Goal: Complete application form: Complete application form

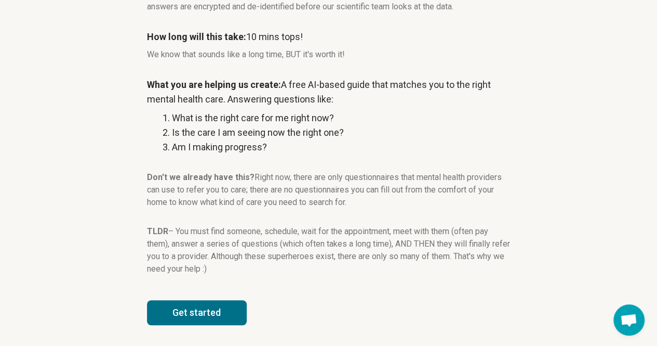
click at [193, 307] on button "Get started" at bounding box center [197, 312] width 100 height 25
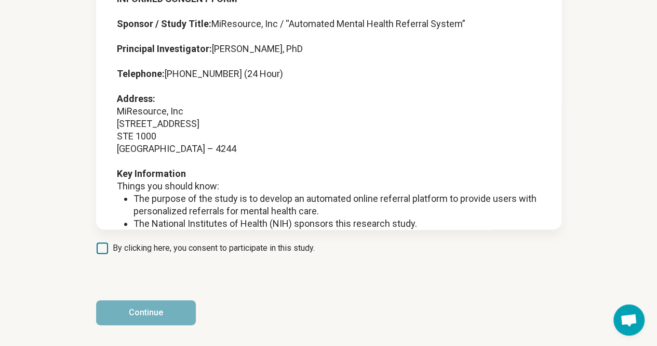
click at [183, 253] on span "By clicking here, you consent to participate in this study." at bounding box center [214, 248] width 202 height 12
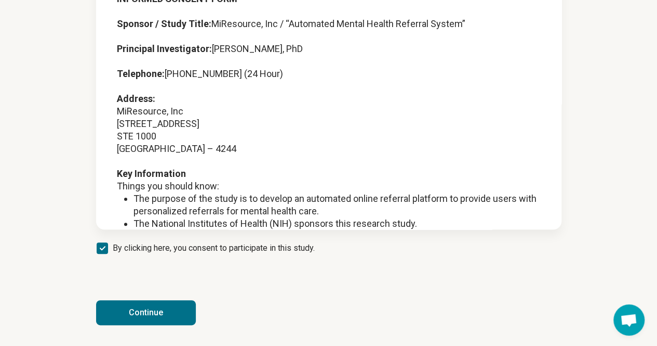
click at [129, 323] on button "Continue" at bounding box center [146, 312] width 100 height 25
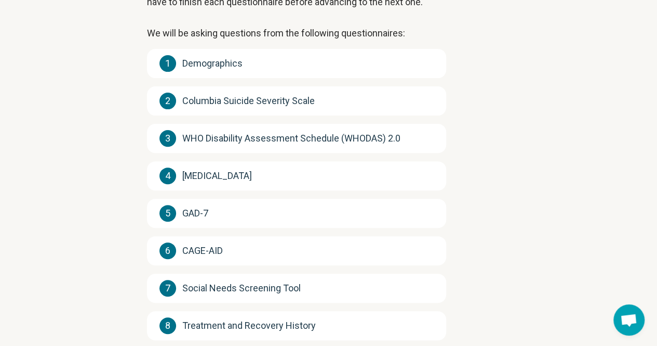
click at [149, 77] on div "1 Demographics 2 Columbia Suicide Severity Scale 3 WHO Disability Assessment Sc…" at bounding box center [296, 232] width 299 height 366
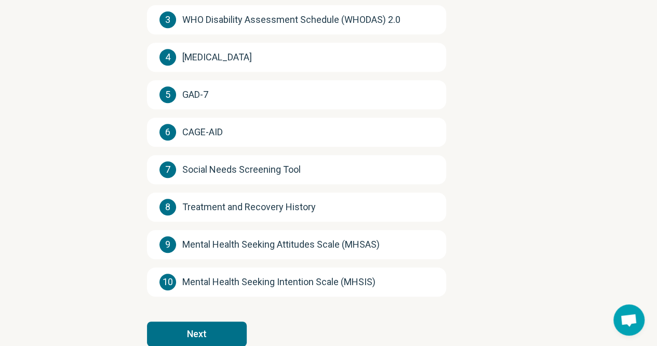
scroll to position [242, 0]
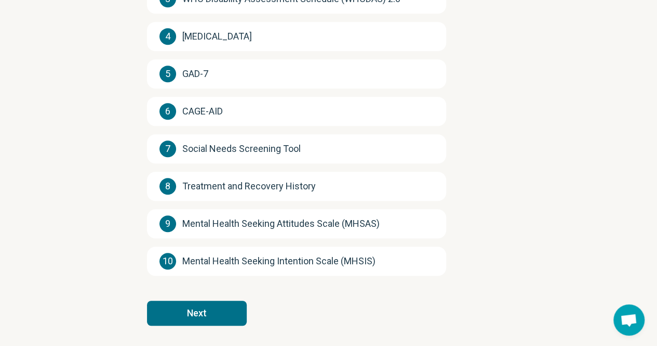
click at [187, 303] on button "Next" at bounding box center [197, 312] width 100 height 25
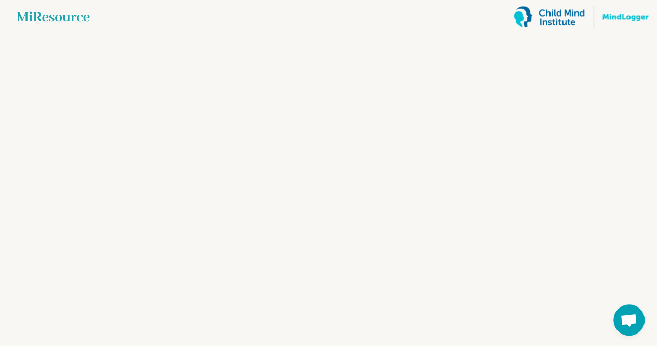
scroll to position [0, 0]
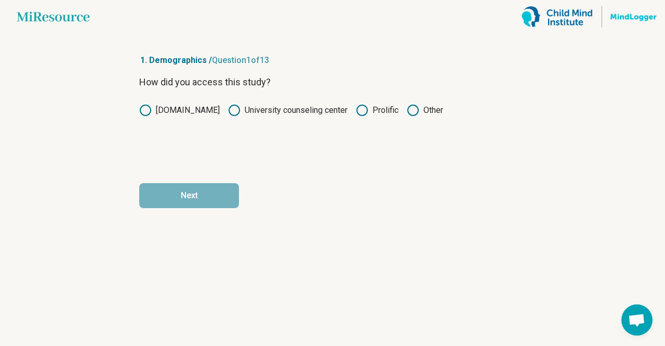
click at [366, 106] on label "Prolific" at bounding box center [377, 110] width 43 height 12
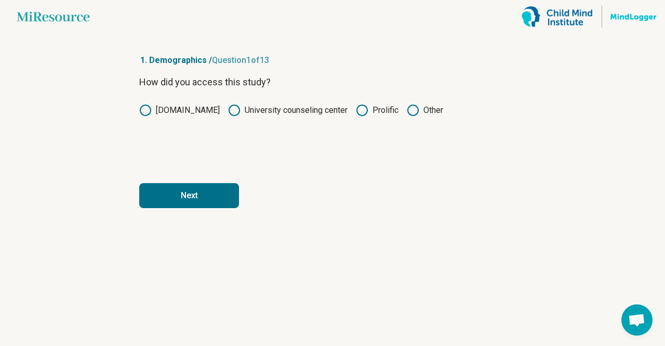
click at [165, 197] on button "Next" at bounding box center [189, 195] width 100 height 25
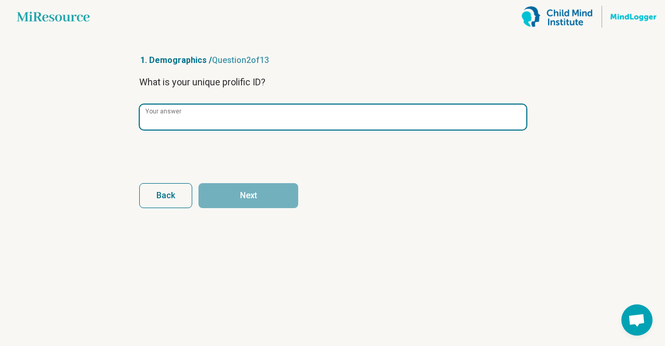
click at [172, 110] on div "Your answer" at bounding box center [332, 117] width 387 height 26
paste input "**********"
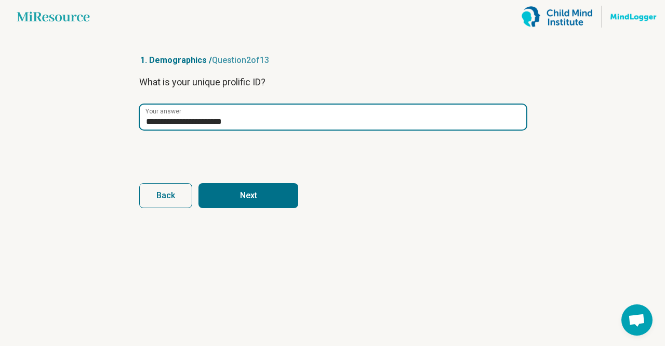
type input "**********"
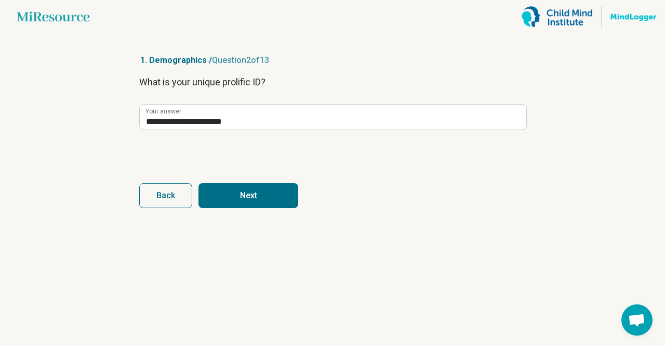
click at [236, 194] on button "Next" at bounding box center [249, 195] width 100 height 25
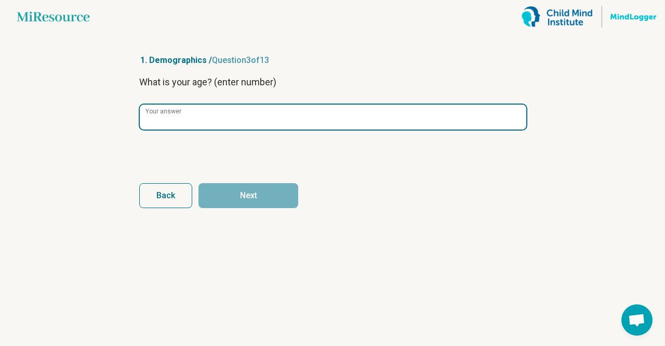
click at [226, 115] on input "Your answer" at bounding box center [333, 116] width 387 height 25
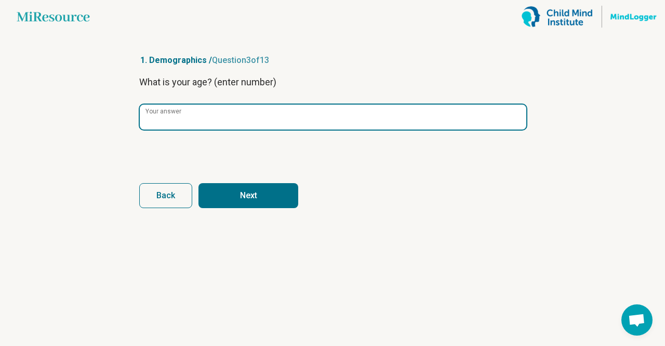
type input "**"
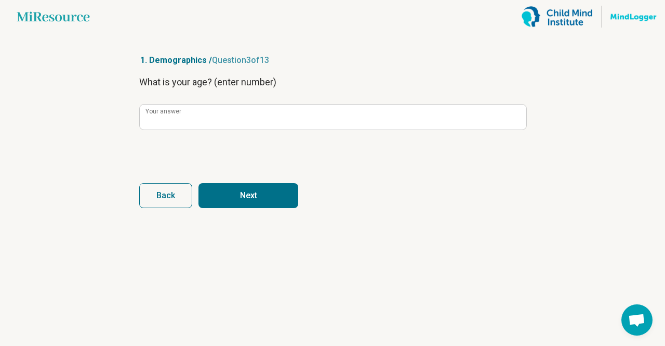
click at [234, 203] on button "Next" at bounding box center [249, 195] width 100 height 25
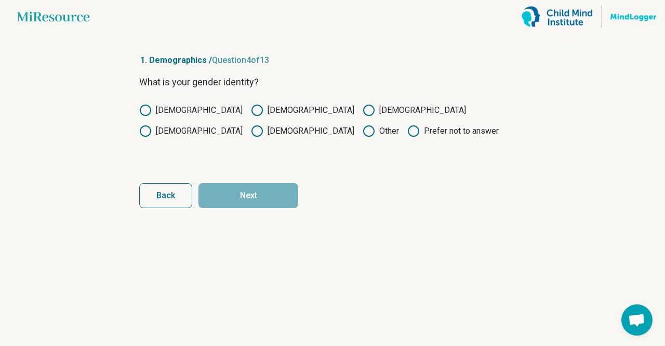
click at [251, 114] on label "[DEMOGRAPHIC_DATA]" at bounding box center [302, 110] width 103 height 12
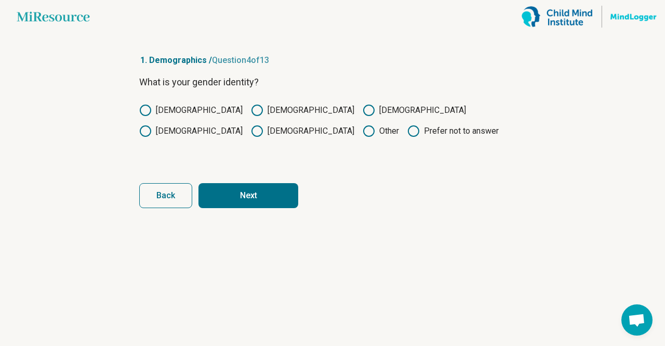
click at [242, 194] on button "Next" at bounding box center [249, 195] width 100 height 25
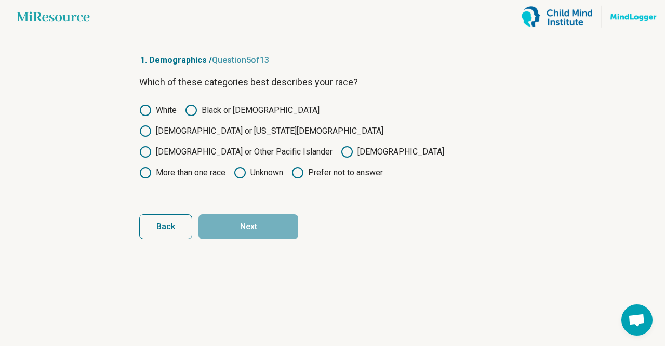
click at [226, 102] on div "Which of these categories best describes your race? White Black or [DEMOGRAPHIC…" at bounding box center [332, 134] width 387 height 118
click at [218, 110] on label "Black or [DEMOGRAPHIC_DATA]" at bounding box center [252, 110] width 135 height 12
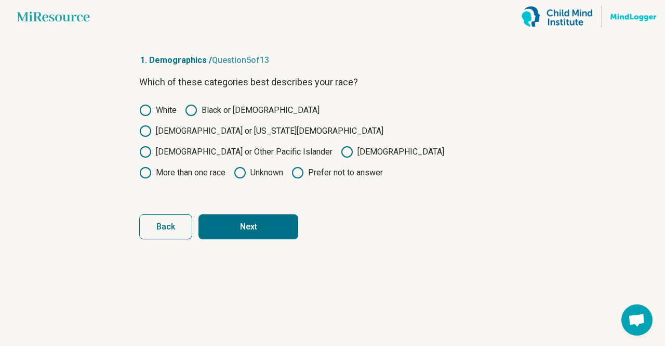
click at [251, 214] on button "Next" at bounding box center [249, 226] width 100 height 25
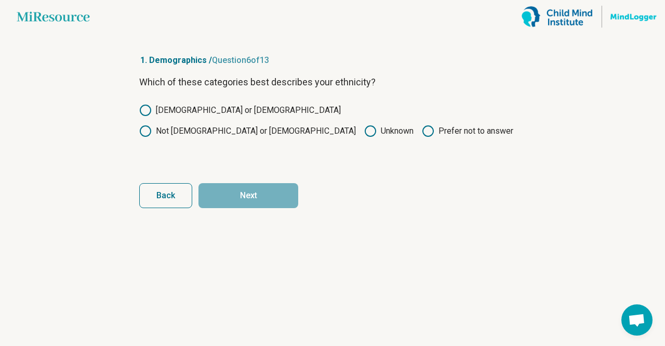
click at [259, 125] on label "Not [DEMOGRAPHIC_DATA] or [DEMOGRAPHIC_DATA]" at bounding box center [247, 131] width 217 height 12
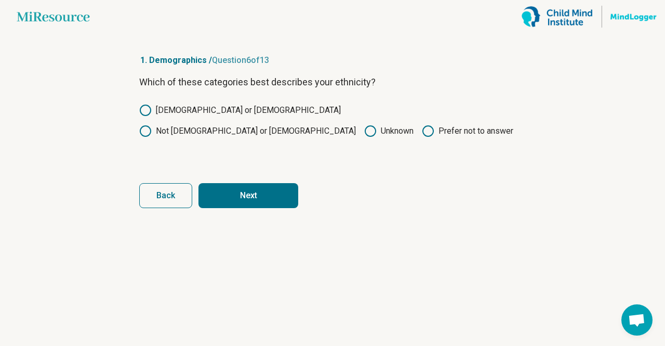
click at [248, 185] on button "Next" at bounding box center [249, 195] width 100 height 25
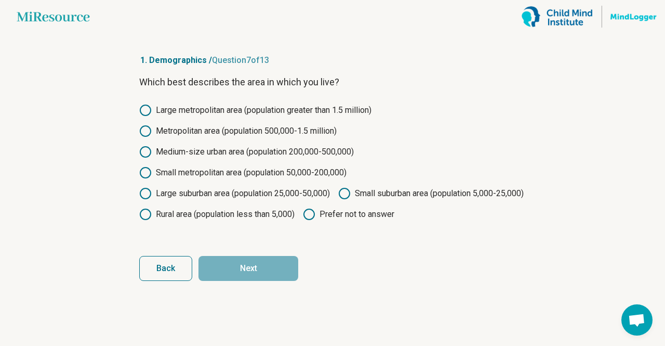
click at [225, 116] on div "Large metropolitan area (population greater than 1.5 million) Metropolitan area…" at bounding box center [332, 162] width 387 height 116
click at [221, 110] on label "Large metropolitan area (population greater than 1.5 million)" at bounding box center [255, 110] width 232 height 12
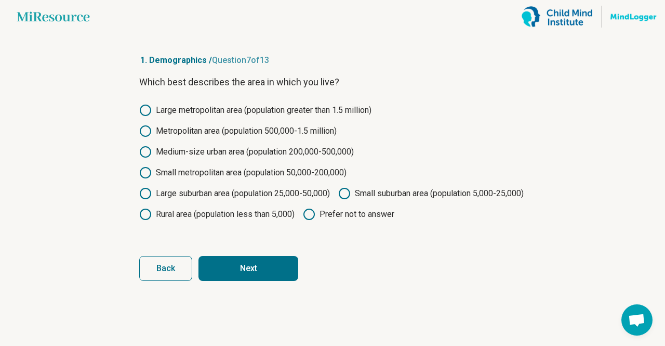
click at [257, 281] on button "Next" at bounding box center [249, 268] width 100 height 25
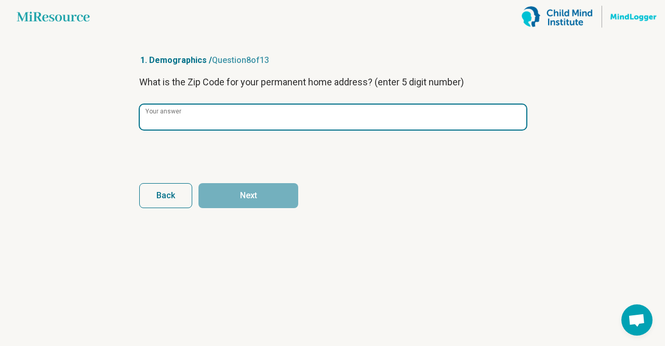
click at [243, 125] on input "Your answer" at bounding box center [333, 116] width 387 height 25
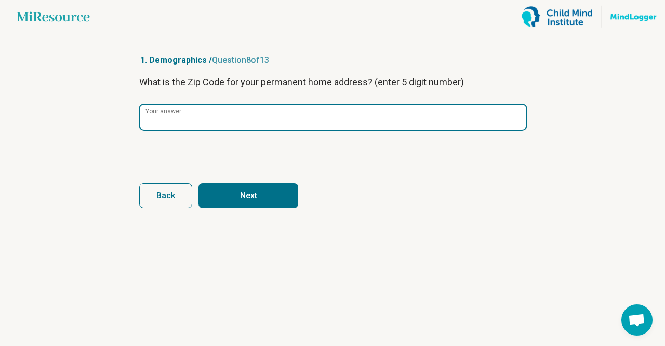
type input "*****"
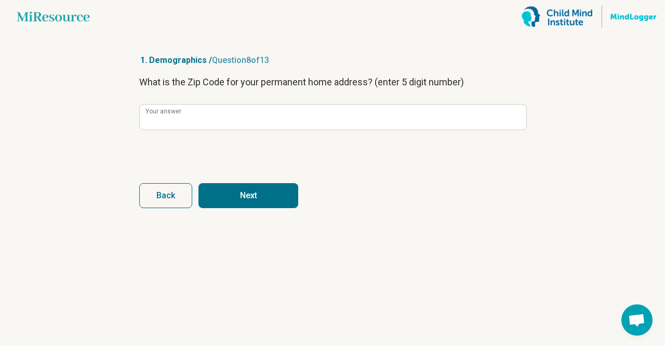
click at [273, 197] on button "Next" at bounding box center [249, 195] width 100 height 25
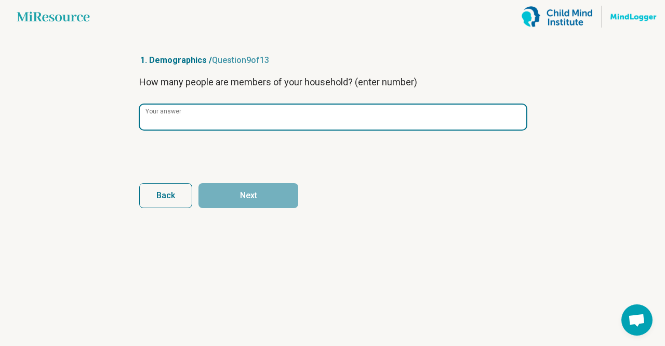
click at [247, 107] on input "Your answer" at bounding box center [333, 116] width 387 height 25
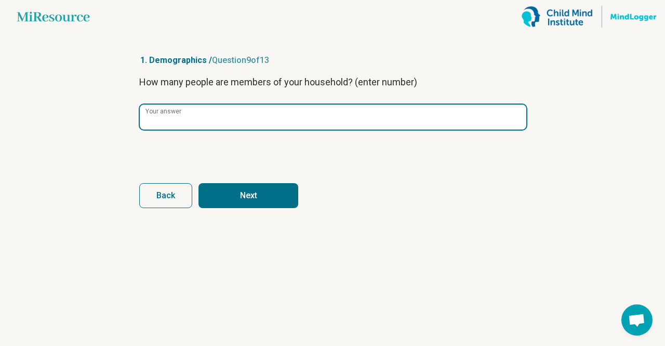
type input "*"
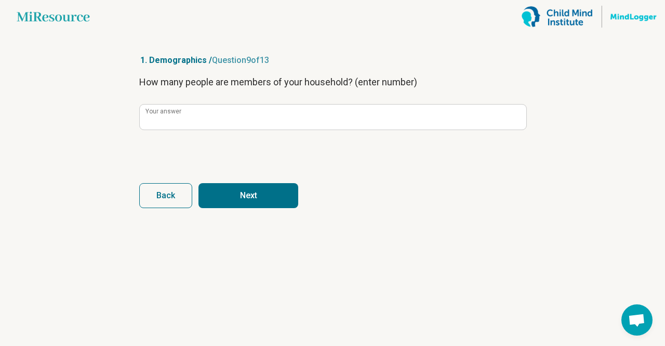
click at [270, 192] on button "Next" at bounding box center [249, 195] width 100 height 25
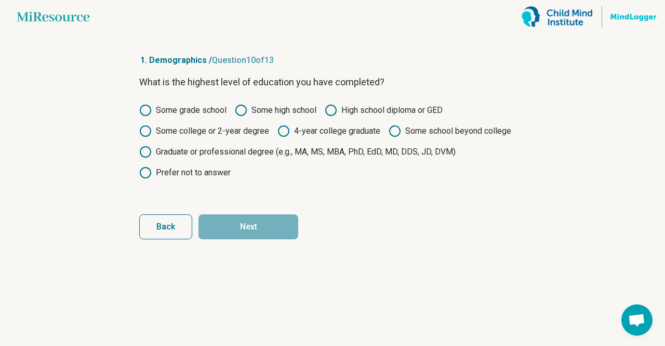
click at [213, 154] on label "Graduate or professional degree (e.g., MA, MS, MBA, PhD, EdD, MD, DDS, JD, DVM)" at bounding box center [297, 152] width 317 height 12
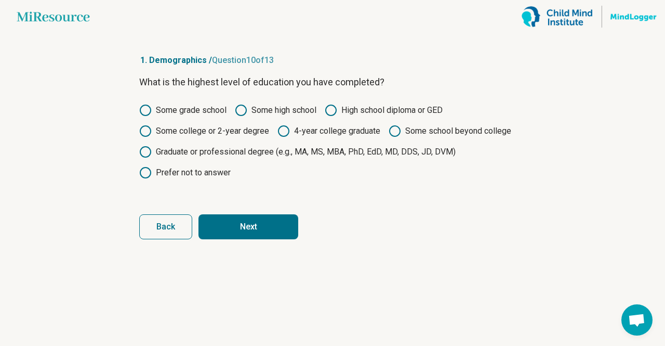
click at [241, 223] on button "Next" at bounding box center [249, 226] width 100 height 25
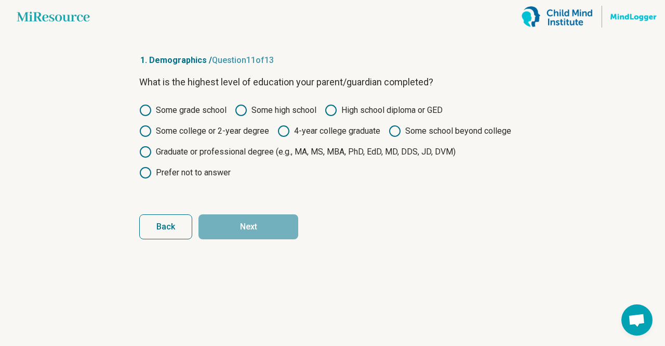
click at [287, 128] on circle at bounding box center [284, 131] width 10 height 10
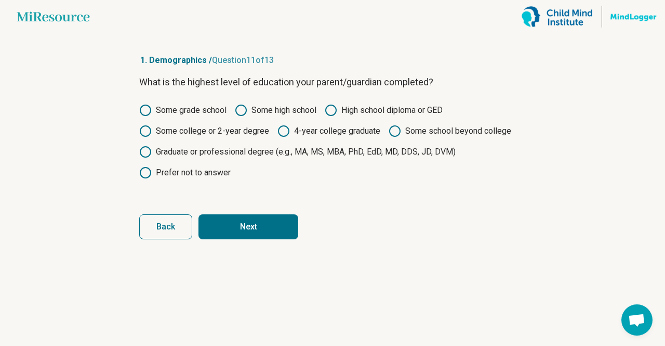
click at [236, 229] on button "Next" at bounding box center [249, 226] width 100 height 25
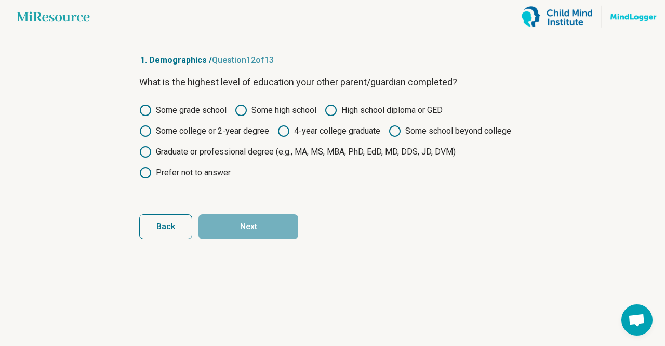
click at [235, 127] on label "Some college or 2-year degree" at bounding box center [204, 131] width 130 height 12
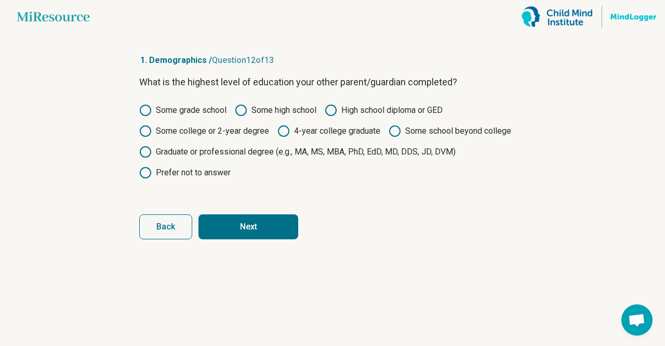
click at [248, 232] on button "Next" at bounding box center [249, 226] width 100 height 25
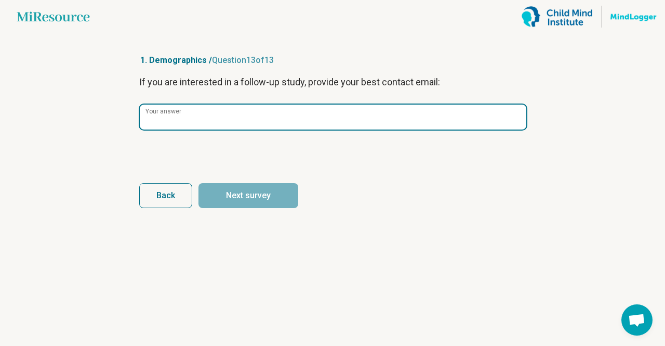
click at [218, 112] on input "Your answer" at bounding box center [333, 116] width 387 height 25
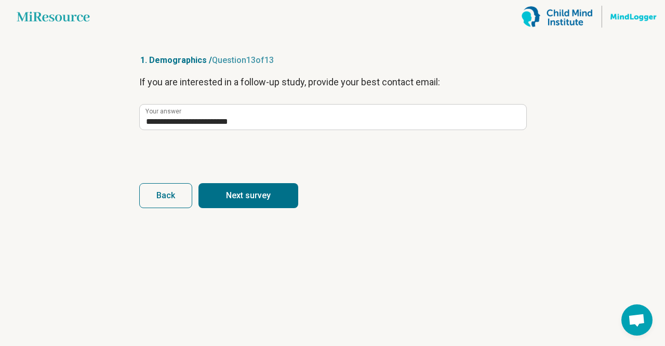
click at [244, 201] on button "Next survey" at bounding box center [249, 195] width 100 height 25
type input "**********"
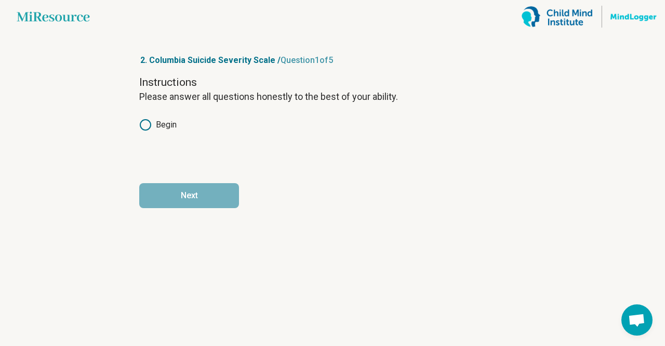
click at [139, 129] on article "2. Columbia Suicide Severity Scale / Question 1 of 5 Instructions Please answer…" at bounding box center [333, 189] width 420 height 312
click at [146, 126] on icon at bounding box center [145, 124] width 12 height 12
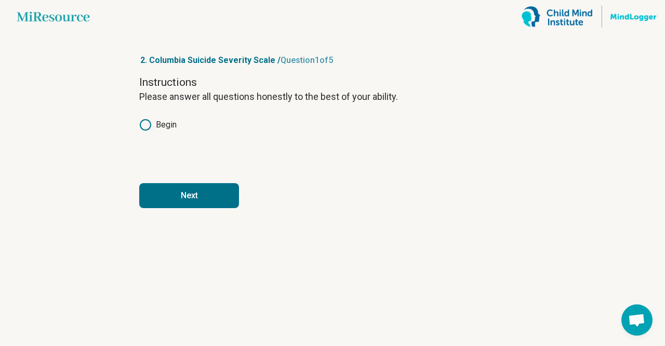
click at [194, 195] on button "Next" at bounding box center [189, 195] width 100 height 25
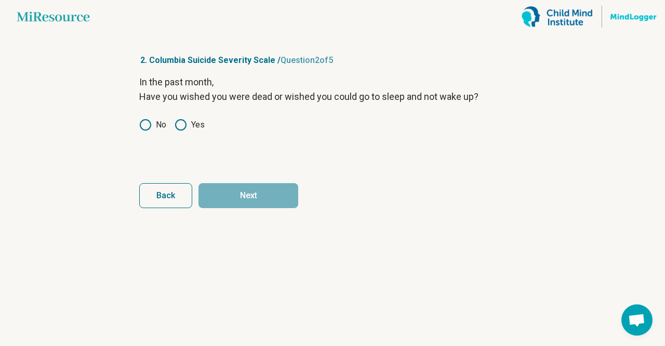
click at [149, 128] on circle at bounding box center [145, 125] width 10 height 10
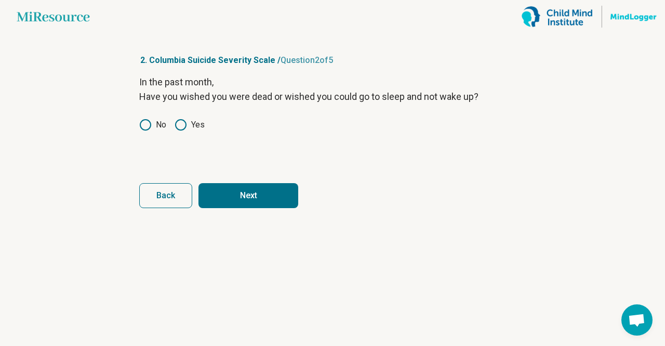
click at [245, 203] on button "Next" at bounding box center [249, 195] width 100 height 25
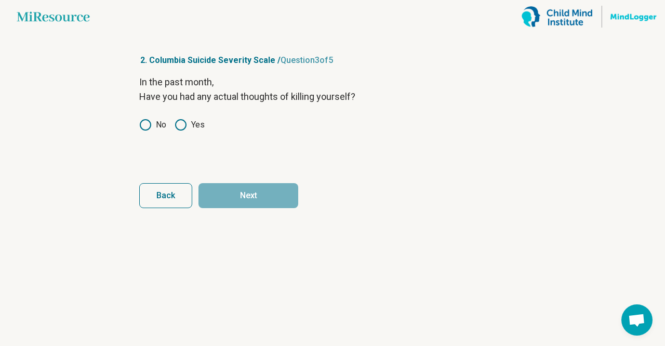
click at [144, 123] on icon at bounding box center [145, 124] width 12 height 12
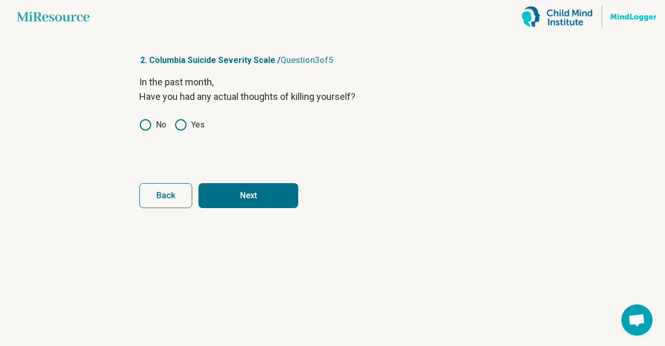
click at [238, 191] on button "Next" at bounding box center [249, 195] width 100 height 25
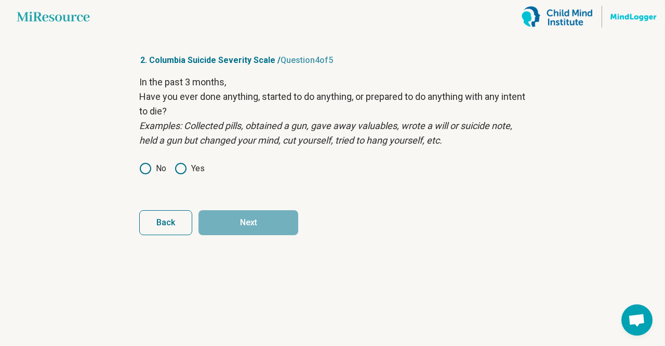
click at [150, 167] on circle at bounding box center [145, 168] width 10 height 10
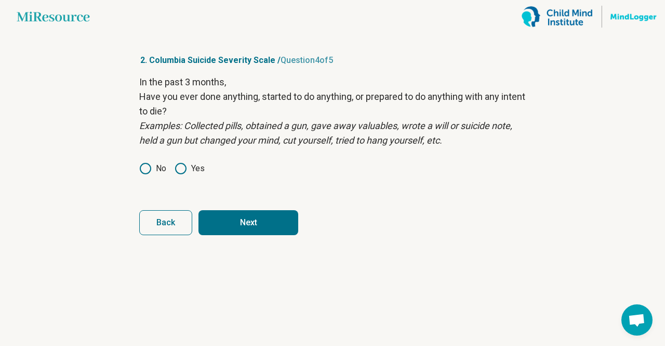
click at [256, 219] on button "Next" at bounding box center [249, 222] width 100 height 25
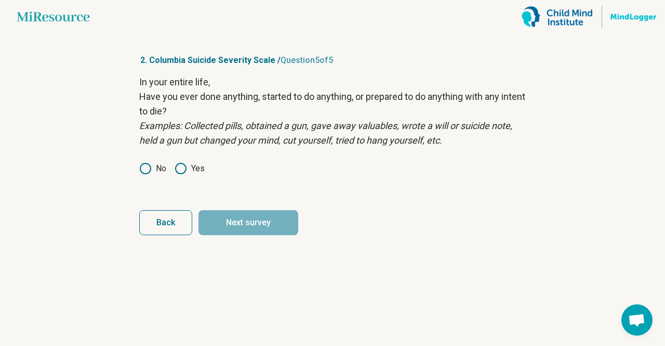
click at [146, 170] on icon at bounding box center [145, 168] width 12 height 12
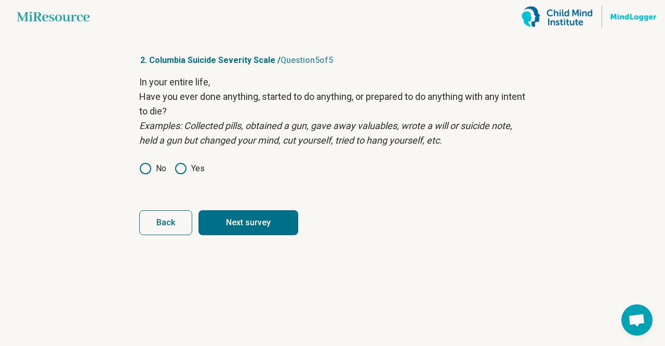
click at [245, 218] on button "Next survey" at bounding box center [249, 222] width 100 height 25
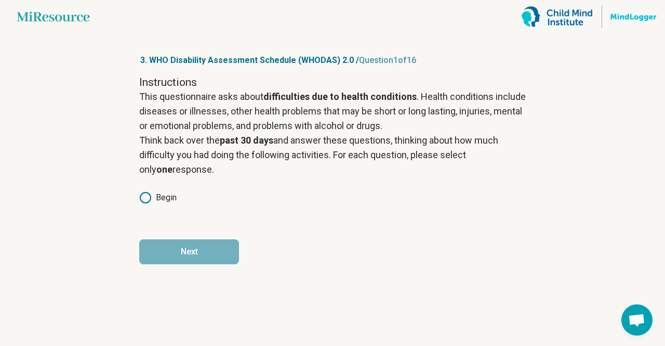
click at [149, 197] on icon at bounding box center [145, 197] width 12 height 12
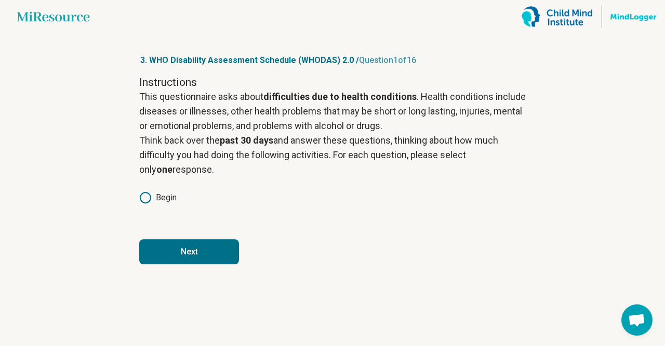
click at [192, 247] on button "Next" at bounding box center [189, 251] width 100 height 25
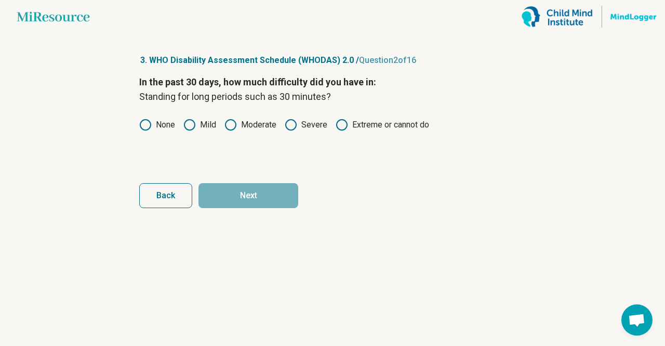
click at [152, 122] on label "None" at bounding box center [157, 124] width 36 height 12
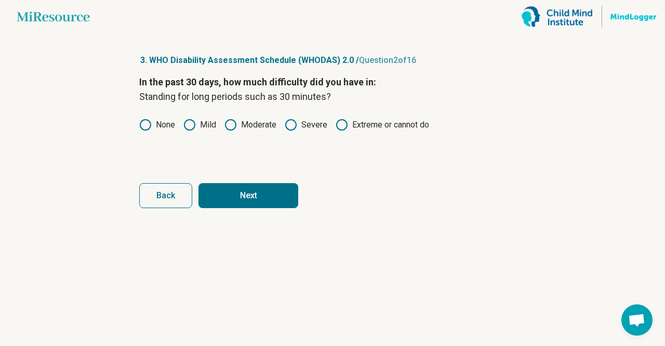
click at [251, 194] on button "Next" at bounding box center [249, 195] width 100 height 25
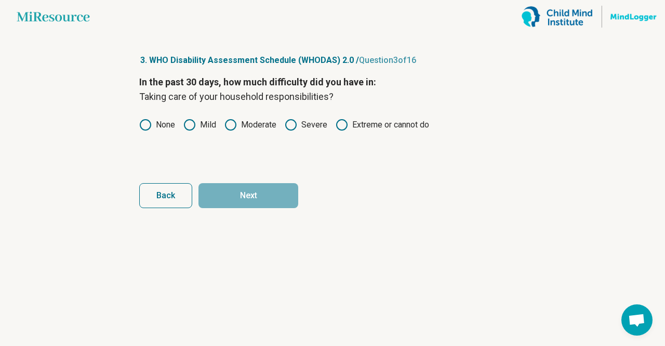
click at [148, 123] on icon at bounding box center [145, 124] width 12 height 12
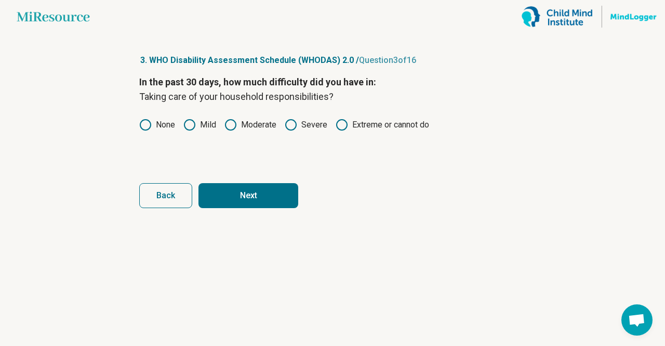
click at [253, 187] on button "Next" at bounding box center [249, 195] width 100 height 25
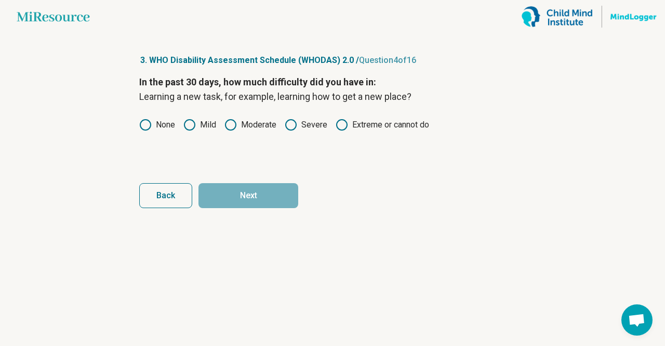
click at [142, 130] on icon at bounding box center [145, 124] width 12 height 12
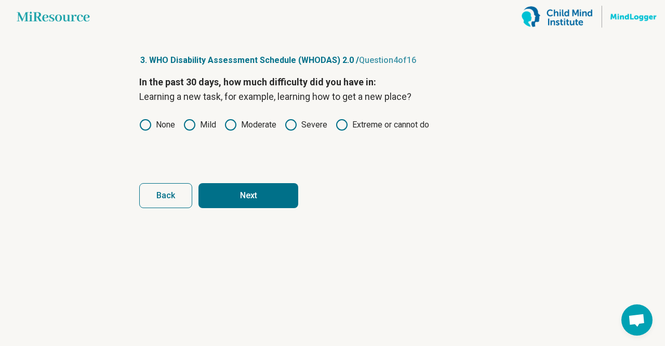
click at [244, 194] on button "Next" at bounding box center [249, 195] width 100 height 25
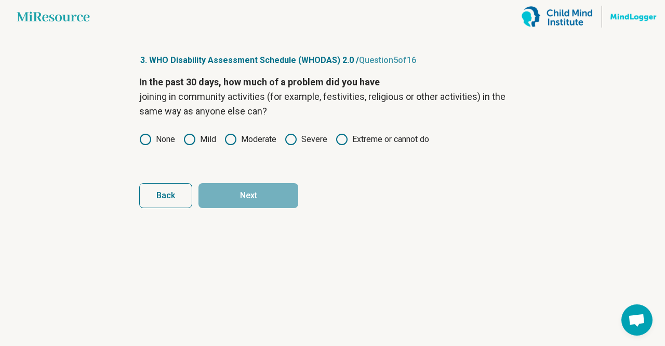
click at [155, 140] on label "None" at bounding box center [157, 139] width 36 height 12
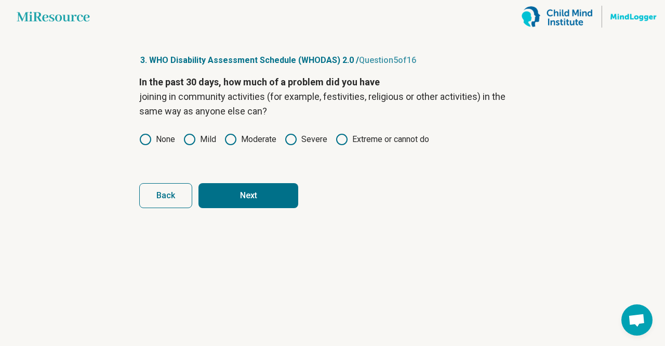
click at [253, 192] on button "Next" at bounding box center [249, 195] width 100 height 25
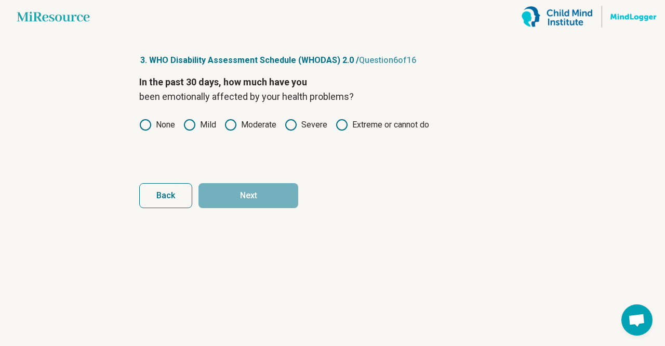
click at [165, 122] on label "None" at bounding box center [157, 124] width 36 height 12
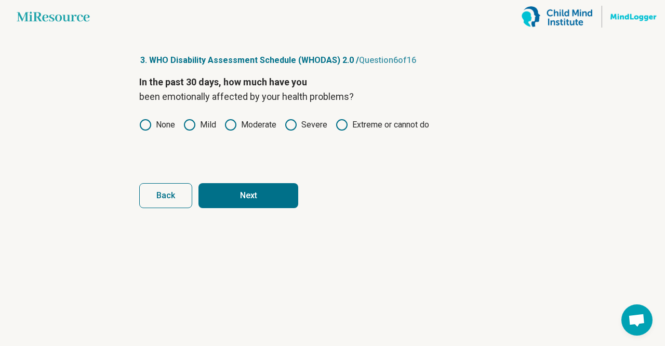
click at [253, 197] on button "Next" at bounding box center [249, 195] width 100 height 25
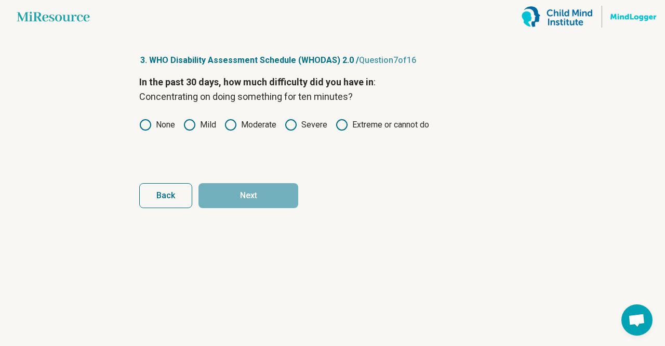
click at [174, 128] on label "None" at bounding box center [157, 124] width 36 height 12
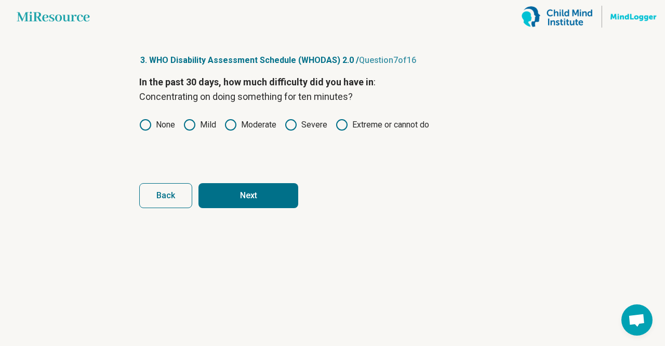
click at [200, 128] on label "Mild" at bounding box center [199, 124] width 33 height 12
click at [234, 195] on button "Next" at bounding box center [249, 195] width 100 height 25
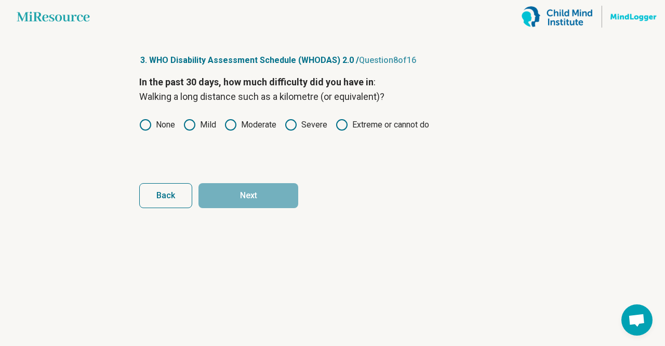
click at [164, 125] on label "None" at bounding box center [157, 124] width 36 height 12
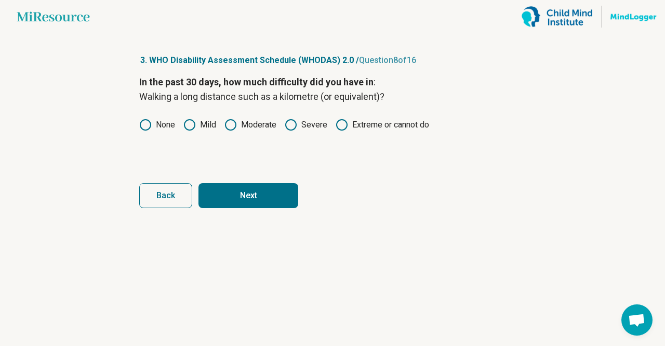
click at [271, 189] on button "Next" at bounding box center [249, 195] width 100 height 25
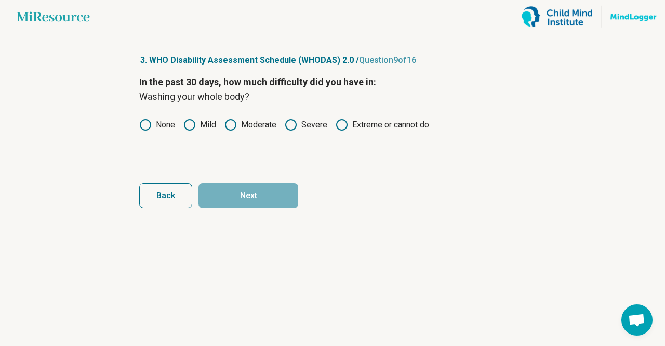
click at [170, 130] on label "None" at bounding box center [157, 124] width 36 height 12
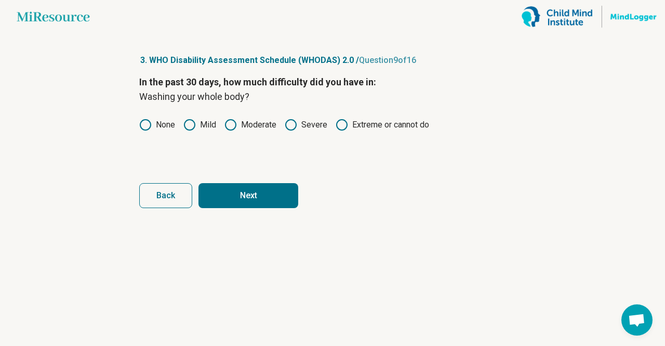
click at [230, 186] on button "Next" at bounding box center [249, 195] width 100 height 25
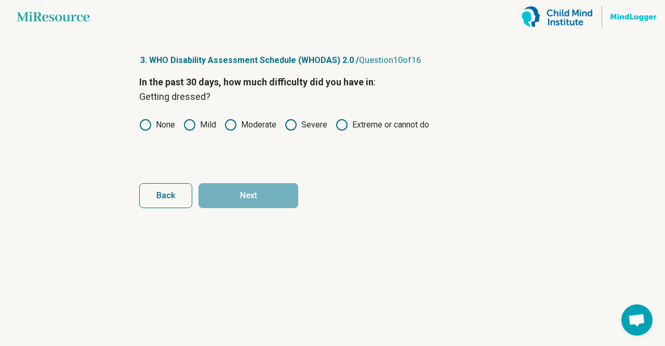
click at [164, 128] on label "None" at bounding box center [157, 124] width 36 height 12
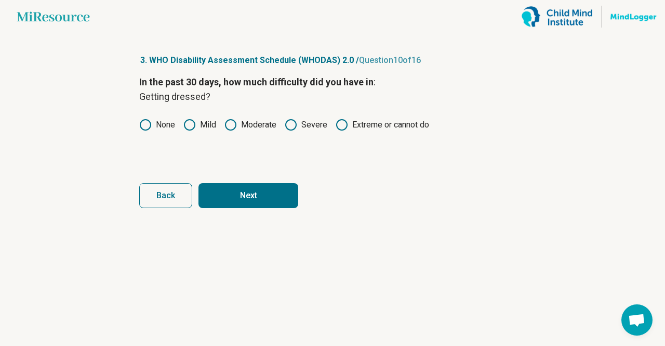
click at [239, 194] on button "Next" at bounding box center [249, 195] width 100 height 25
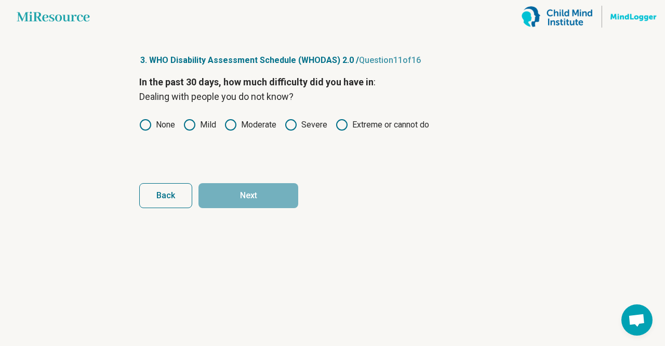
click at [159, 126] on label "None" at bounding box center [157, 124] width 36 height 12
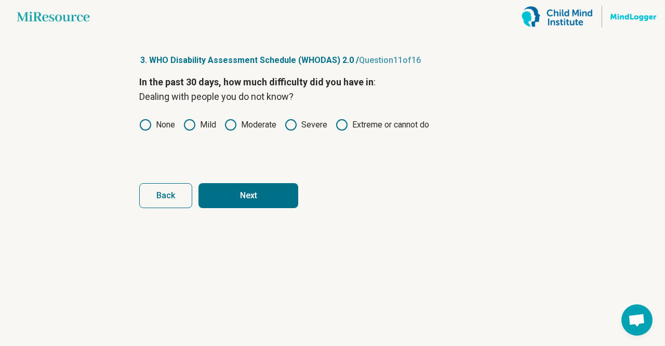
click at [249, 201] on button "Next" at bounding box center [249, 195] width 100 height 25
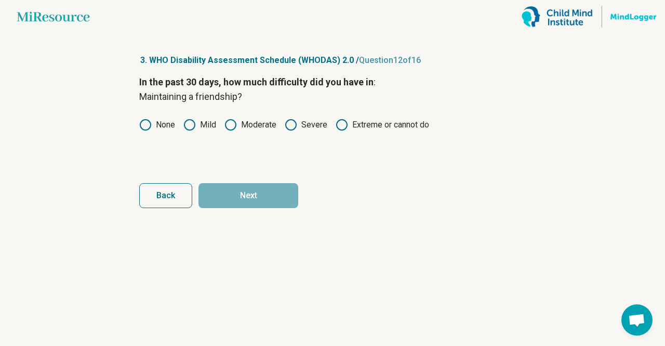
click at [167, 119] on label "None" at bounding box center [157, 124] width 36 height 12
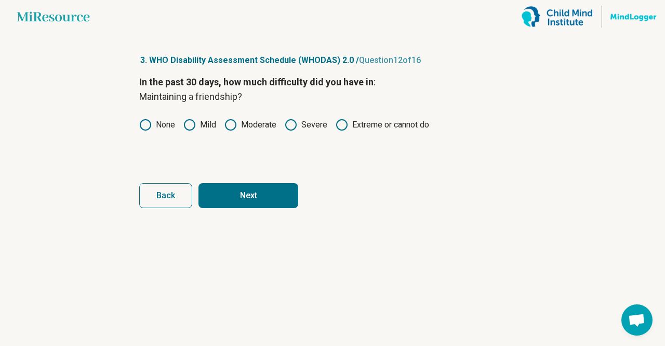
click at [253, 199] on button "Next" at bounding box center [249, 195] width 100 height 25
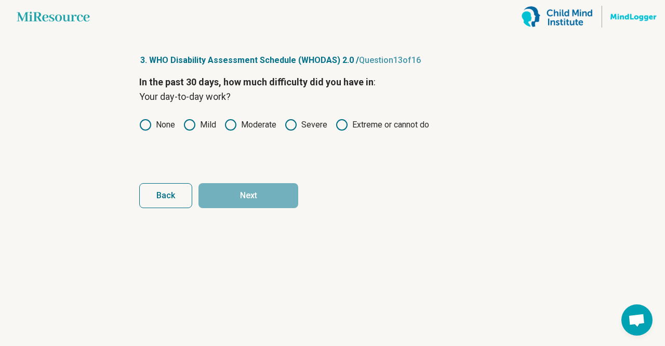
click at [199, 124] on label "Mild" at bounding box center [199, 124] width 33 height 12
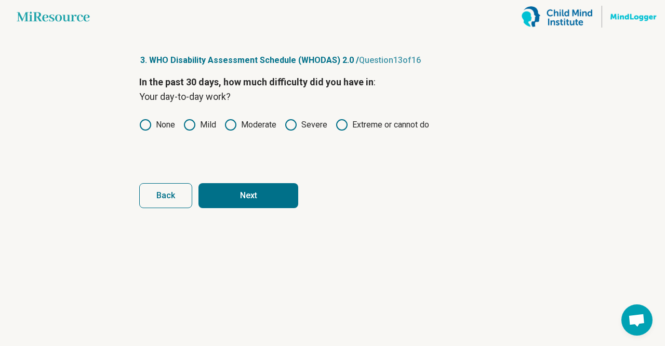
click at [249, 193] on button "Next" at bounding box center [249, 195] width 100 height 25
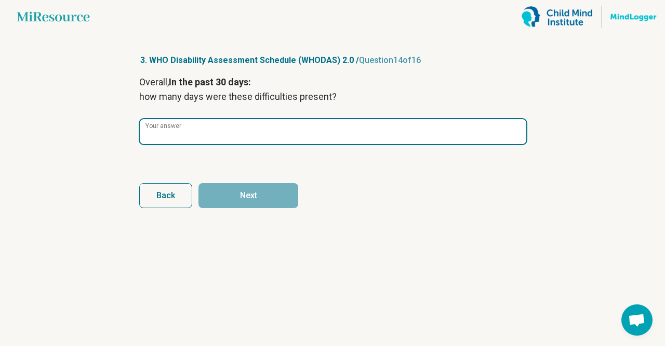
click at [213, 137] on input "Your answer" at bounding box center [333, 131] width 387 height 25
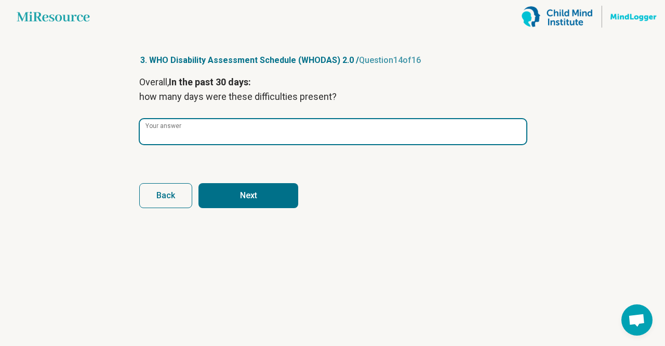
type input "*"
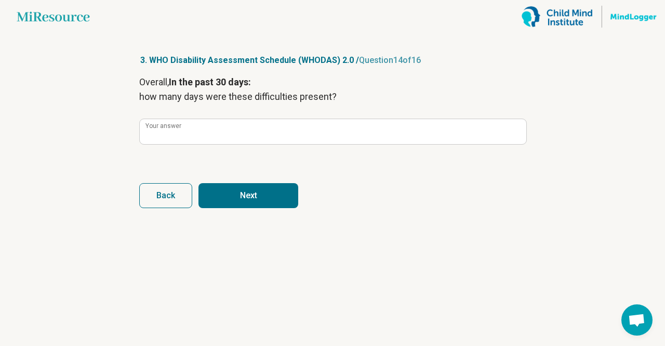
click at [242, 205] on button "Next" at bounding box center [249, 195] width 100 height 25
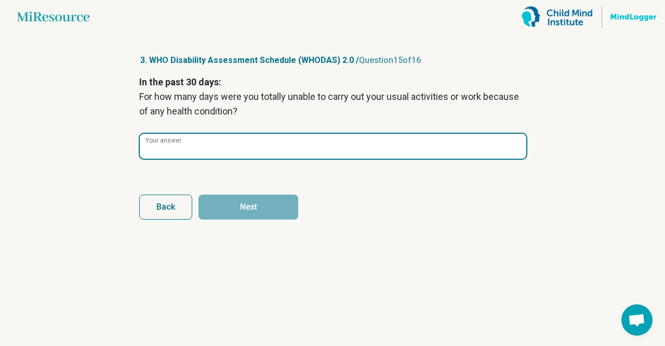
click at [232, 152] on input "Your answer" at bounding box center [333, 146] width 387 height 25
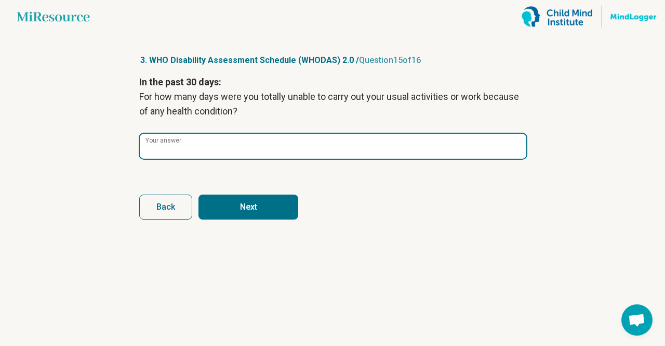
type input "*"
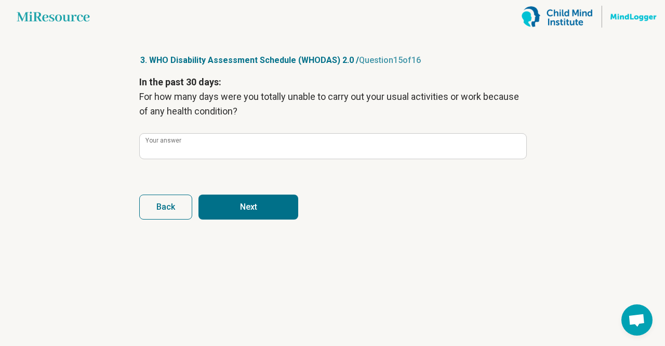
click at [250, 212] on button "Next" at bounding box center [249, 206] width 100 height 25
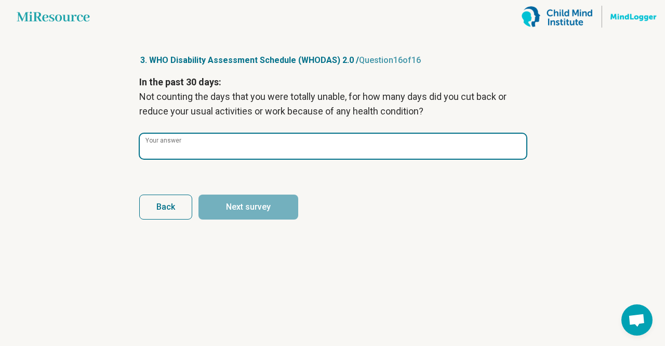
click at [239, 156] on input "Your answer" at bounding box center [333, 146] width 387 height 25
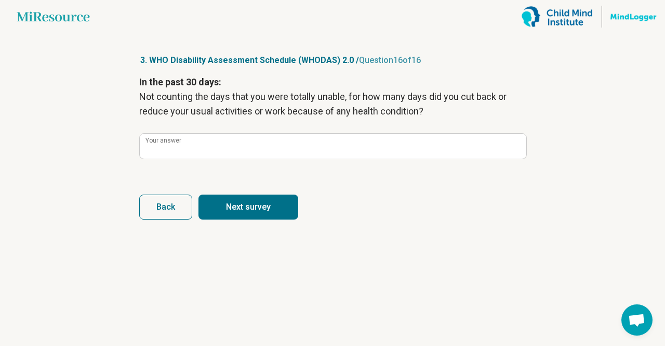
click at [261, 211] on button "Next survey" at bounding box center [249, 206] width 100 height 25
type input "*"
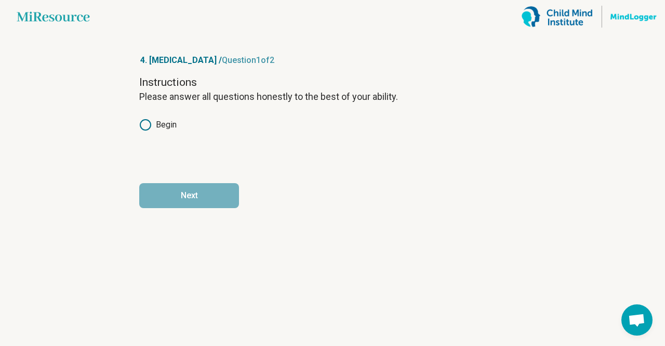
click at [152, 126] on label "Begin" at bounding box center [157, 124] width 37 height 12
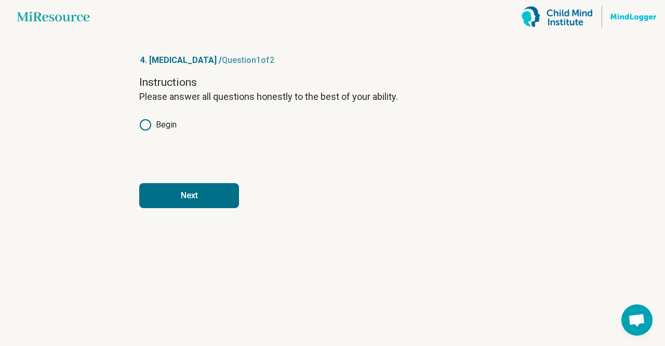
click at [191, 192] on button "Next" at bounding box center [189, 195] width 100 height 25
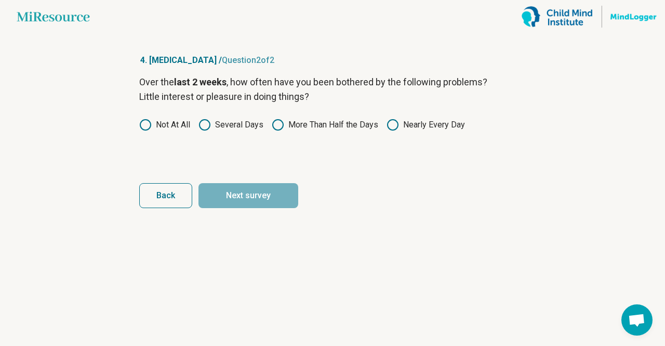
click at [313, 123] on label "More Than Half the Days" at bounding box center [325, 124] width 107 height 12
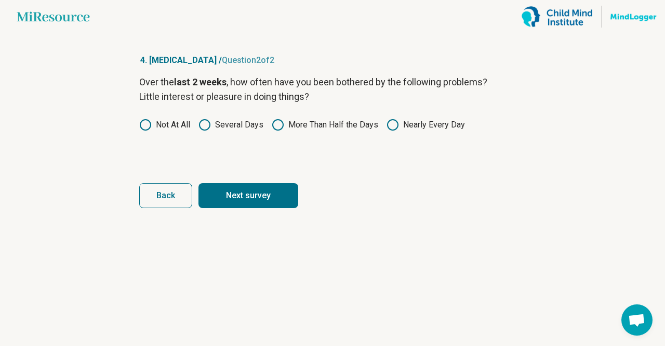
click at [244, 192] on button "Next survey" at bounding box center [249, 195] width 100 height 25
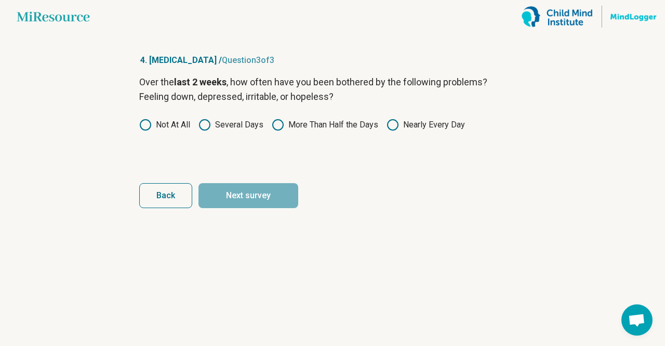
click at [249, 129] on label "Several Days" at bounding box center [231, 124] width 65 height 12
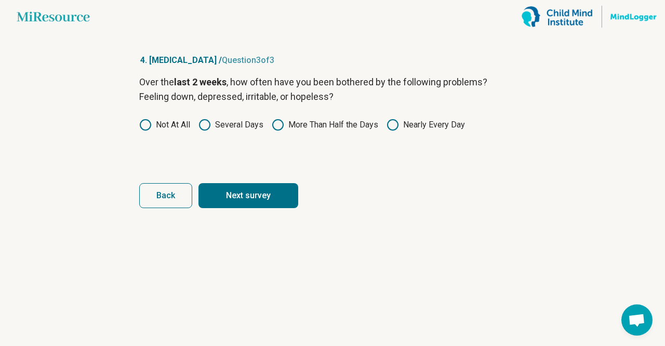
click at [259, 191] on button "Next survey" at bounding box center [249, 195] width 100 height 25
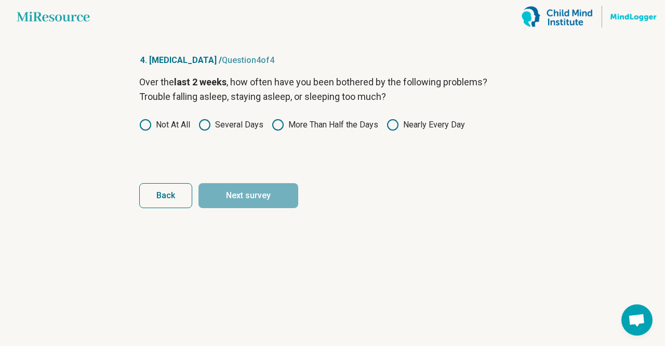
click at [401, 124] on label "Nearly Every Day" at bounding box center [426, 124] width 78 height 12
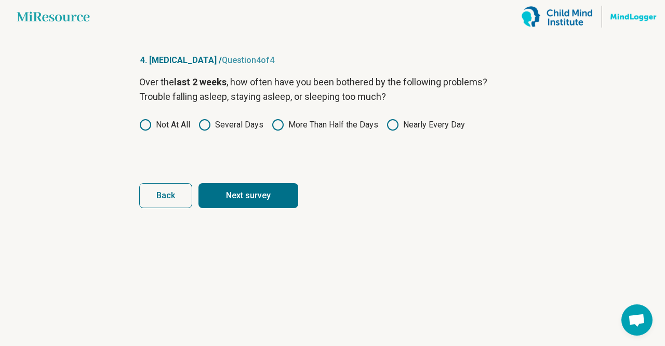
click at [248, 206] on button "Next survey" at bounding box center [249, 195] width 100 height 25
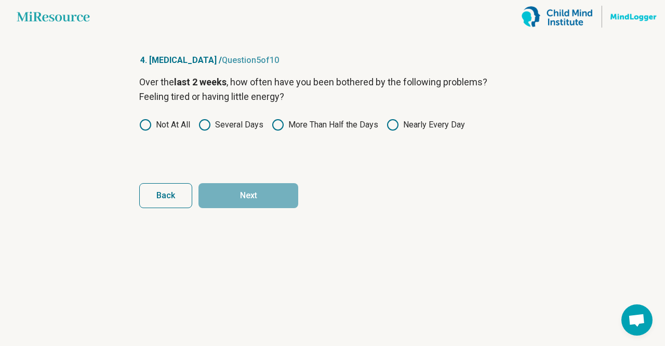
click at [300, 119] on label "More Than Half the Days" at bounding box center [325, 124] width 107 height 12
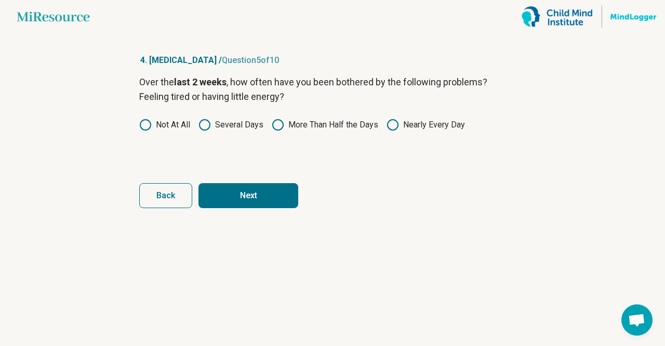
click at [244, 192] on button "Next" at bounding box center [249, 195] width 100 height 25
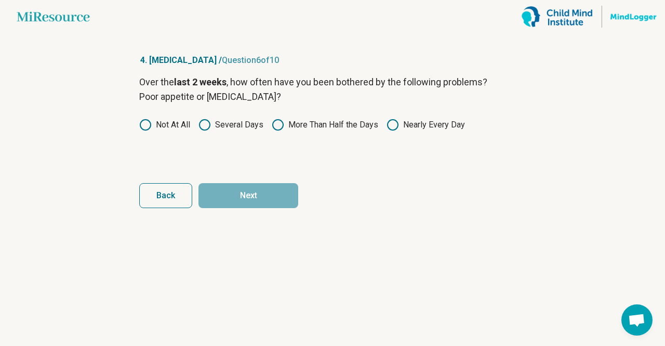
click at [147, 121] on icon at bounding box center [145, 124] width 12 height 12
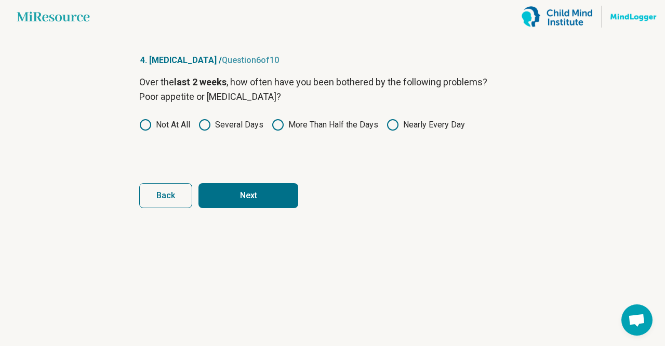
click at [243, 197] on button "Next" at bounding box center [249, 195] width 100 height 25
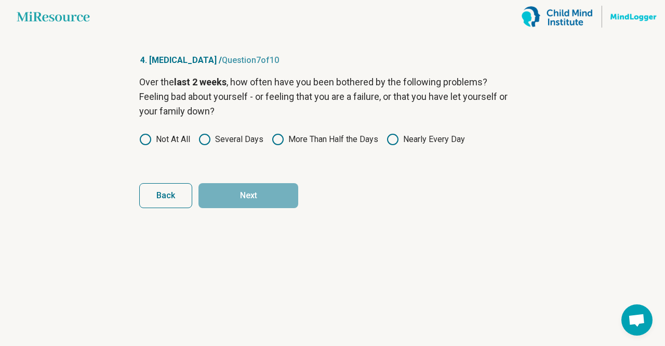
click at [161, 142] on label "Not At All" at bounding box center [164, 139] width 51 height 12
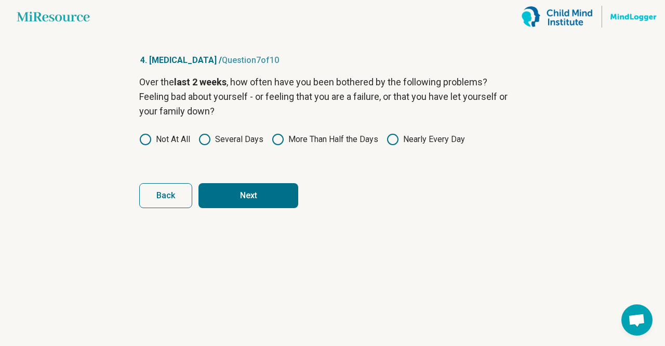
click at [247, 184] on button "Next" at bounding box center [249, 195] width 100 height 25
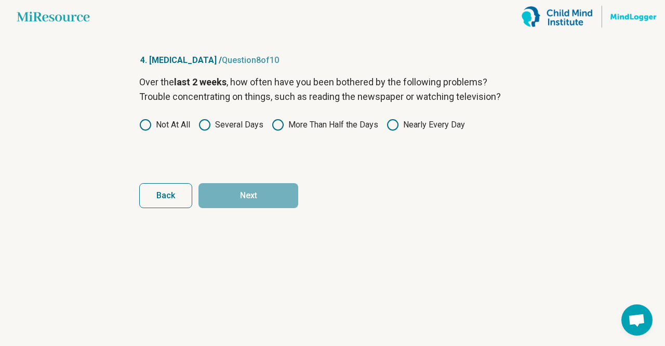
click at [176, 125] on label "Not At All" at bounding box center [164, 124] width 51 height 12
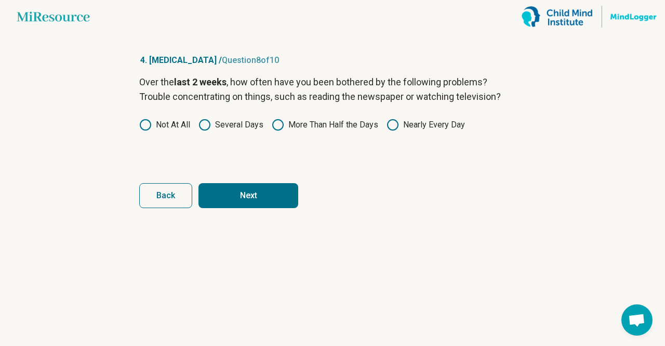
click at [241, 130] on label "Several Days" at bounding box center [231, 124] width 65 height 12
click at [250, 199] on button "Next" at bounding box center [249, 195] width 100 height 25
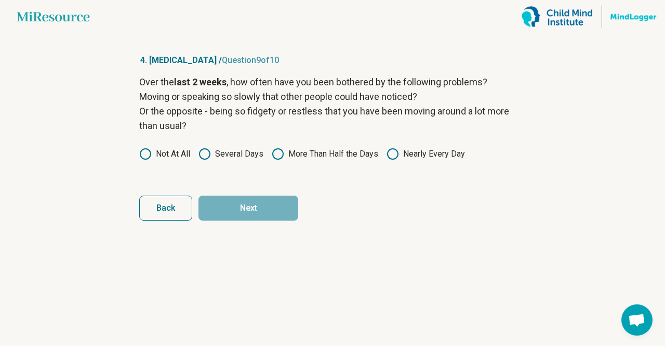
click at [170, 159] on label "Not At All" at bounding box center [164, 154] width 51 height 12
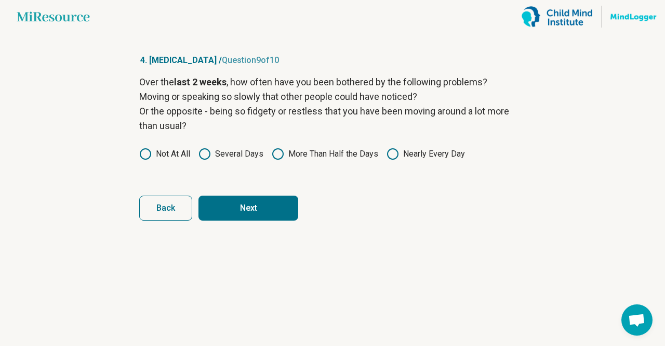
click at [242, 201] on button "Next" at bounding box center [249, 207] width 100 height 25
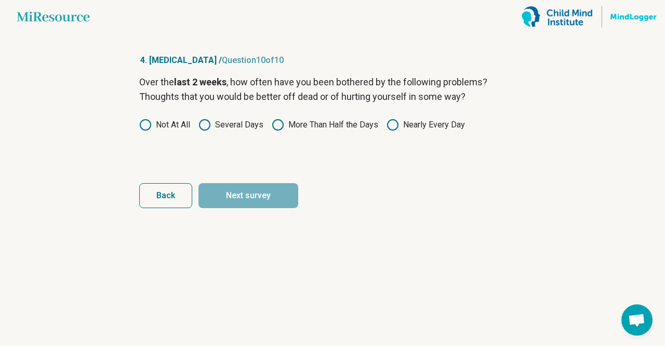
click at [177, 125] on label "Not At All" at bounding box center [164, 124] width 51 height 12
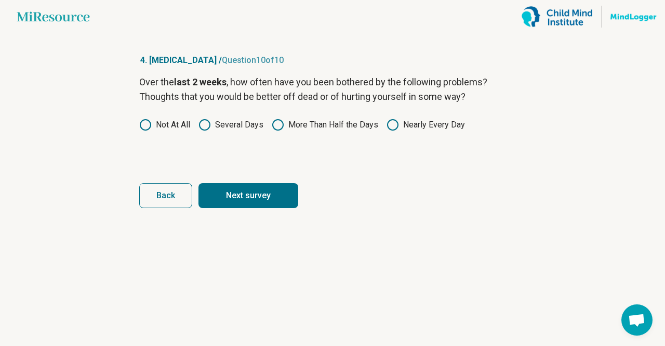
click at [253, 185] on button "Next survey" at bounding box center [249, 195] width 100 height 25
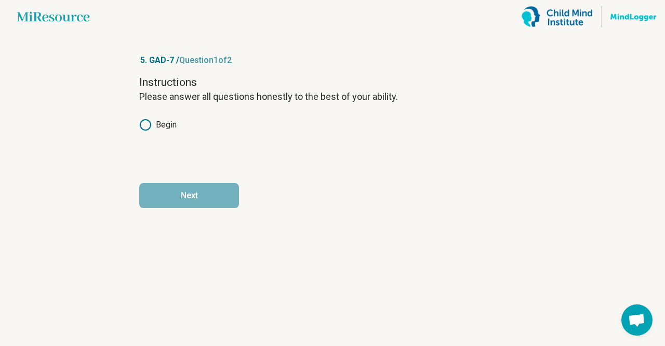
click at [166, 132] on div "Instructions Please answer all questions honestly to the best of your ability. …" at bounding box center [332, 118] width 387 height 87
click at [153, 119] on label "Begin" at bounding box center [157, 124] width 37 height 12
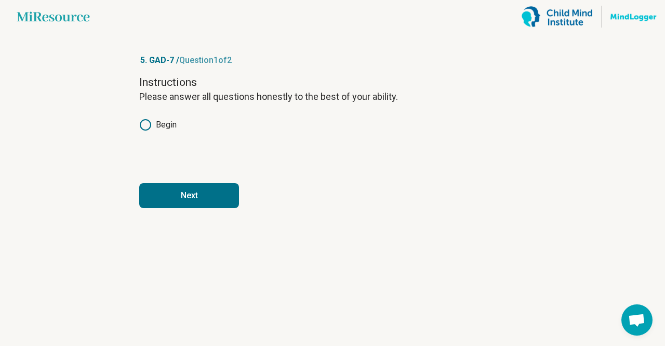
click at [196, 196] on button "Next" at bounding box center [189, 195] width 100 height 25
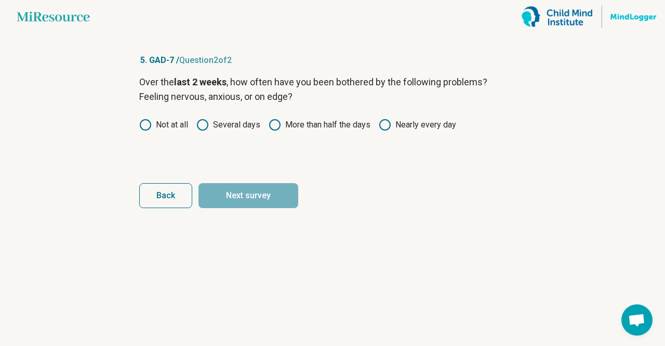
click at [238, 126] on label "Several days" at bounding box center [228, 124] width 64 height 12
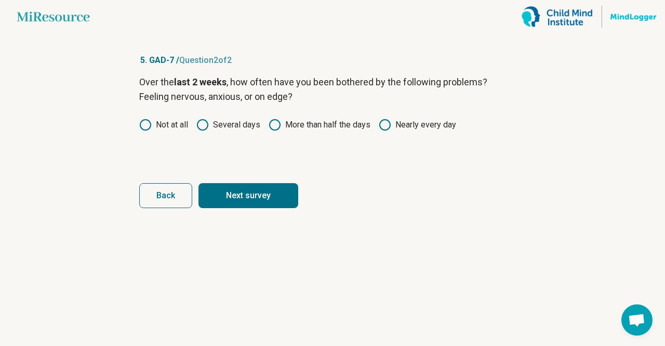
click at [245, 204] on button "Next survey" at bounding box center [249, 195] width 100 height 25
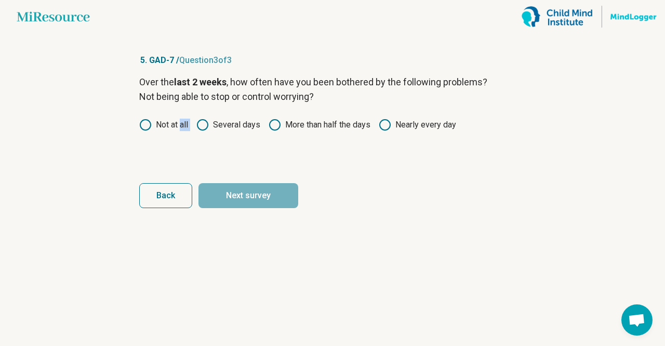
drag, startPoint x: 180, startPoint y: 128, endPoint x: 226, endPoint y: 127, distance: 45.7
click at [226, 127] on div "Not at all Several days More than half the days Nearly every day" at bounding box center [332, 124] width 387 height 12
click at [226, 127] on label "Several days" at bounding box center [228, 124] width 64 height 12
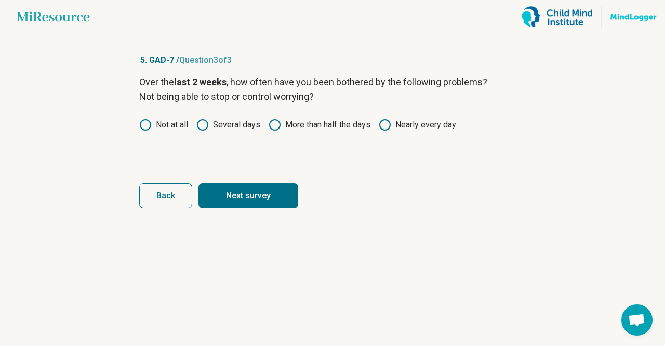
click at [244, 195] on button "Next survey" at bounding box center [249, 195] width 100 height 25
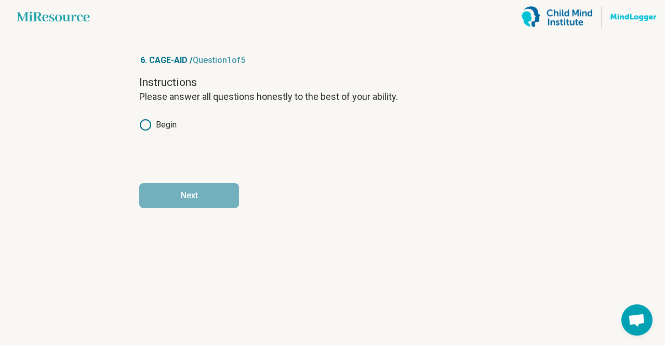
click at [154, 133] on div "Instructions Please answer all questions honestly to the best of your ability. …" at bounding box center [332, 118] width 387 height 87
click at [150, 122] on circle at bounding box center [145, 125] width 10 height 10
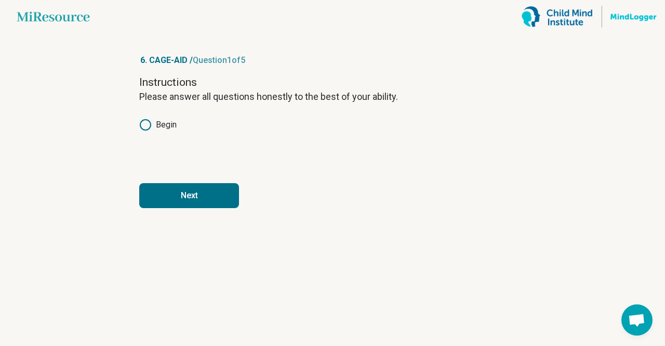
click at [194, 191] on button "Next" at bounding box center [189, 195] width 100 height 25
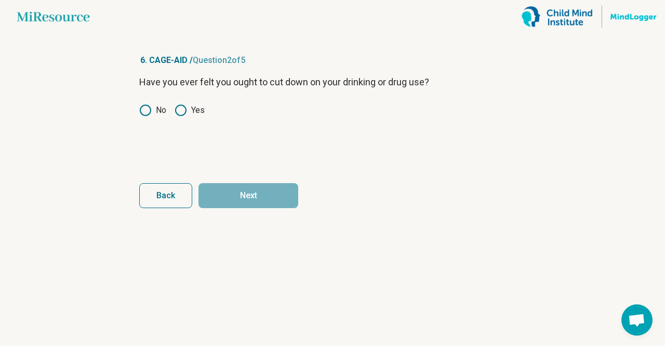
click at [144, 113] on icon at bounding box center [145, 110] width 12 height 12
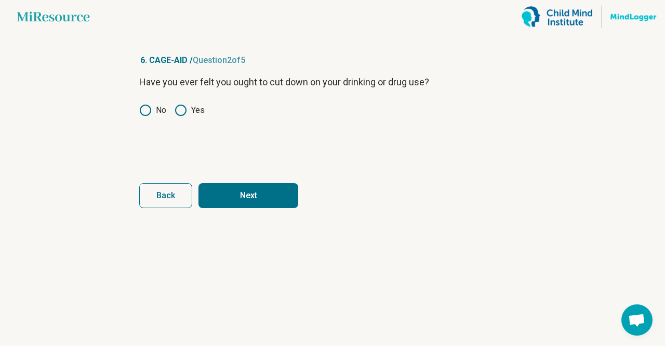
click at [239, 190] on button "Next" at bounding box center [249, 195] width 100 height 25
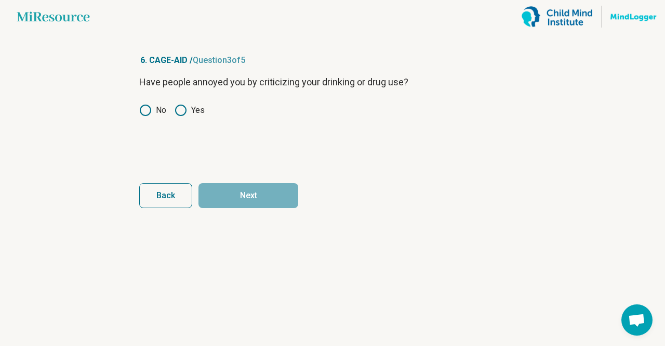
click at [147, 115] on circle at bounding box center [145, 110] width 10 height 10
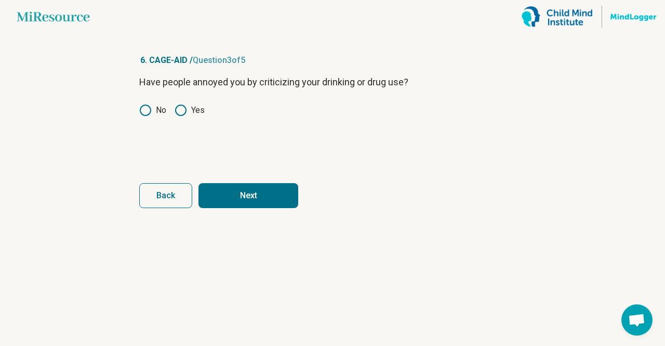
click at [230, 176] on form "Have people annoyed you by criticizing your drinking or drug use? No Yes Back N…" at bounding box center [332, 141] width 387 height 133
click at [243, 190] on button "Next" at bounding box center [249, 195] width 100 height 25
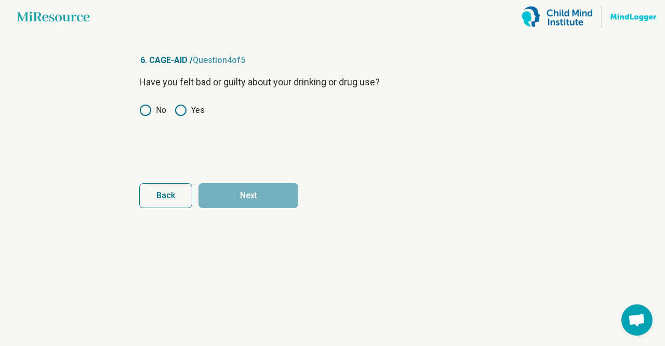
click at [152, 106] on label "No" at bounding box center [152, 110] width 27 height 12
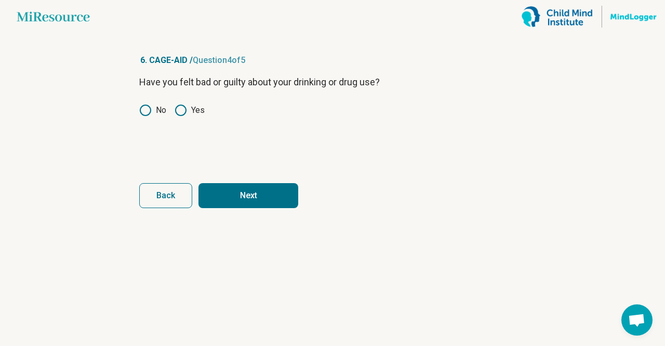
click at [251, 181] on form "Have you felt bad or guilty about your drinking or drug use? No Yes Back Next" at bounding box center [332, 141] width 387 height 133
click at [249, 188] on button "Next" at bounding box center [249, 195] width 100 height 25
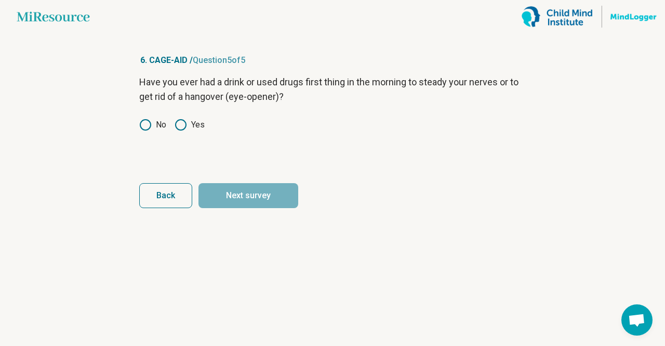
click at [147, 120] on circle at bounding box center [145, 125] width 10 height 10
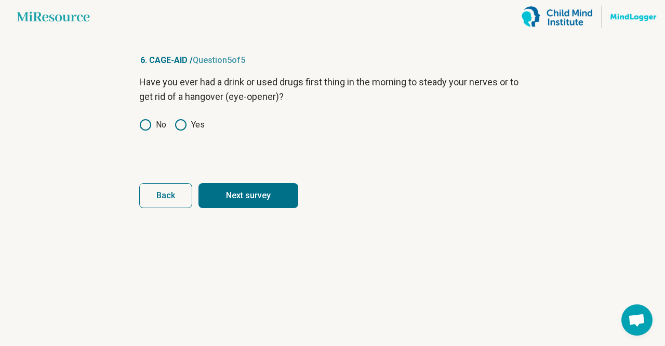
click at [250, 189] on button "Next survey" at bounding box center [249, 195] width 100 height 25
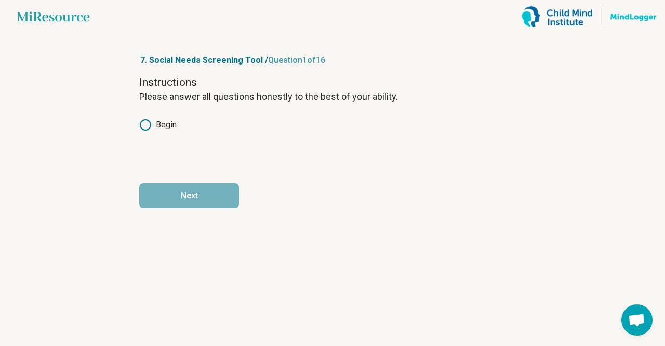
click at [162, 130] on label "Begin" at bounding box center [157, 124] width 37 height 12
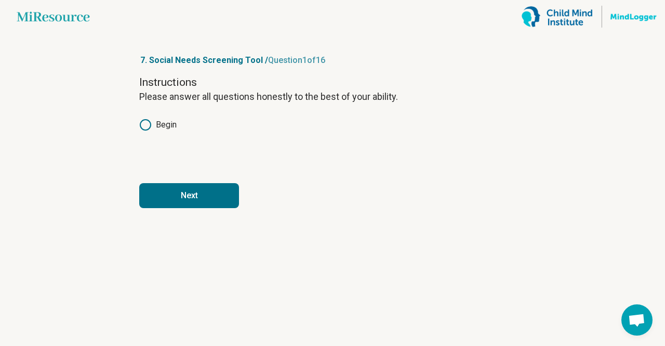
click at [190, 208] on article "7. Social Needs Screening Tool / Question 1 of 16 Instructions Please answer al…" at bounding box center [333, 189] width 420 height 312
click at [178, 195] on button "Next" at bounding box center [189, 195] width 100 height 25
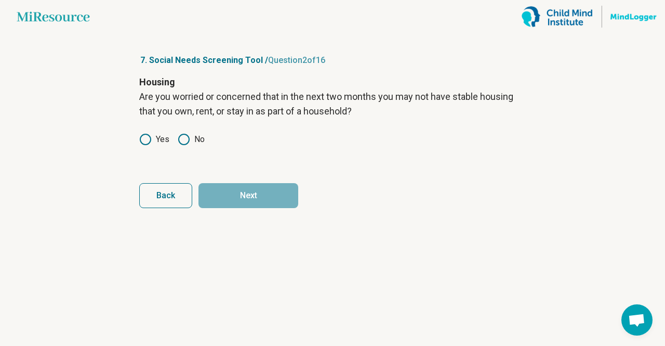
click at [148, 140] on icon at bounding box center [145, 139] width 12 height 12
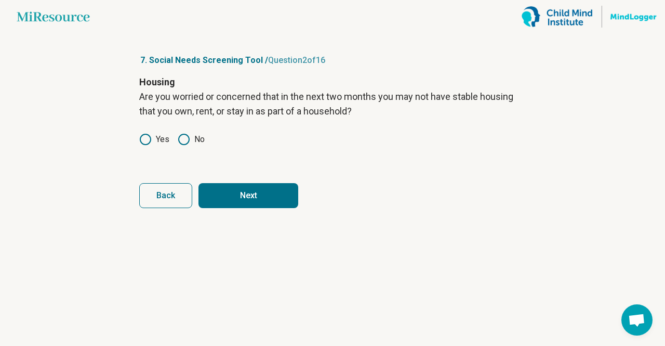
click at [190, 134] on icon at bounding box center [184, 139] width 12 height 12
click at [253, 203] on button "Next" at bounding box center [249, 195] width 100 height 25
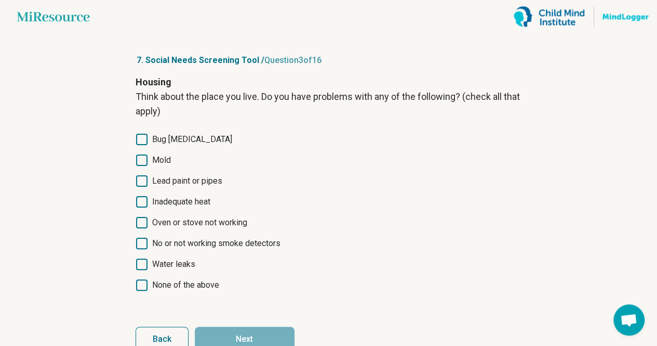
click at [173, 282] on span "None of the above" at bounding box center [185, 285] width 67 height 12
click at [236, 334] on button "Next" at bounding box center [245, 338] width 100 height 25
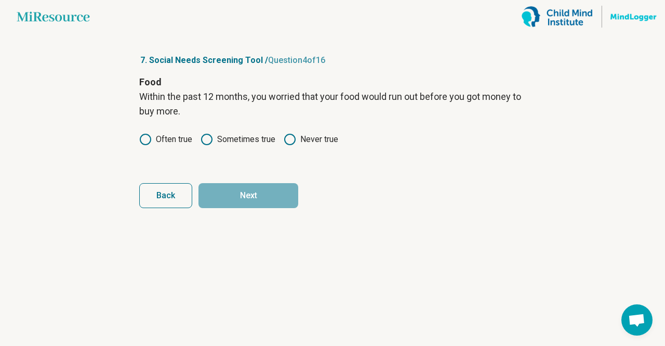
click at [302, 137] on label "Never true" at bounding box center [311, 139] width 55 height 12
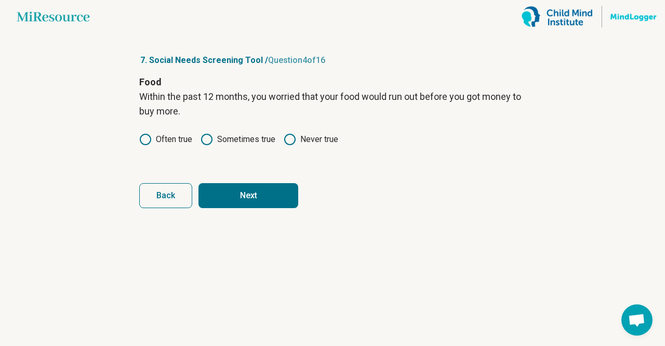
click at [253, 181] on form "Food Within the past 12 months, you worried that your food would run out before…" at bounding box center [332, 141] width 387 height 133
click at [254, 201] on button "Next" at bounding box center [249, 195] width 100 height 25
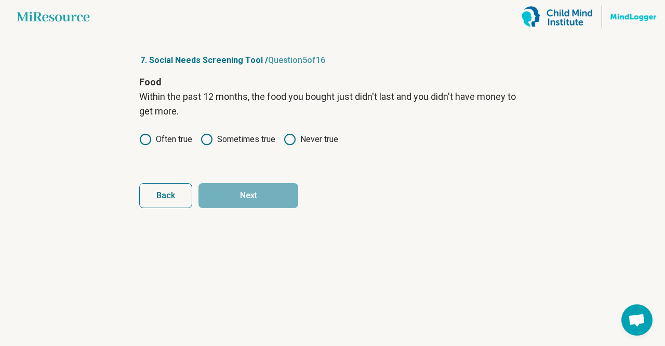
click at [295, 139] on circle at bounding box center [290, 139] width 10 height 10
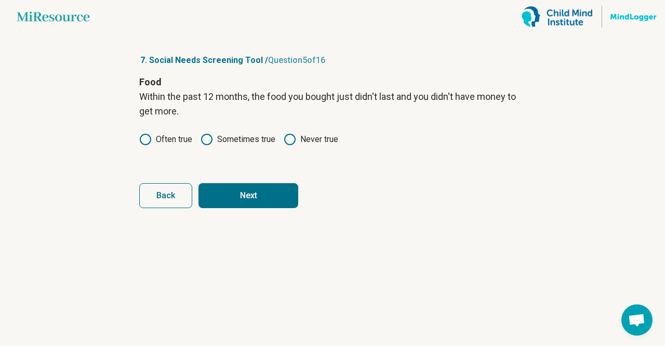
click at [248, 193] on button "Next" at bounding box center [249, 195] width 100 height 25
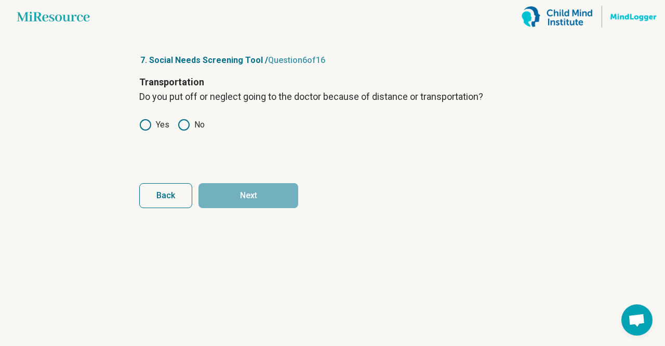
click at [191, 127] on label "No" at bounding box center [191, 124] width 27 height 12
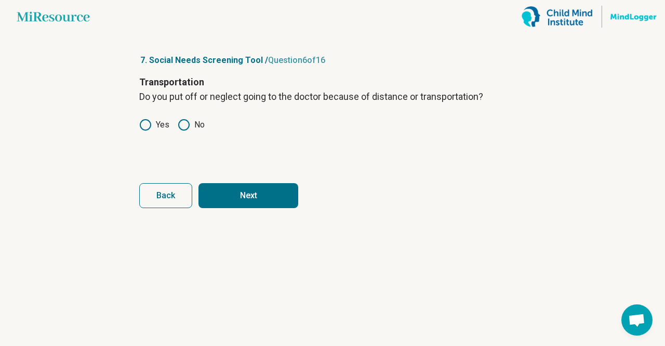
click at [251, 192] on button "Next" at bounding box center [249, 195] width 100 height 25
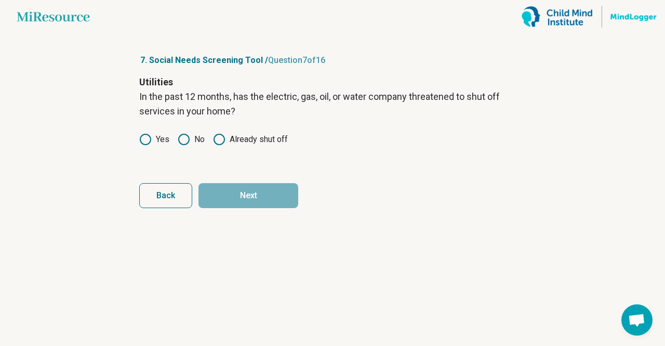
click at [221, 140] on icon at bounding box center [219, 139] width 12 height 12
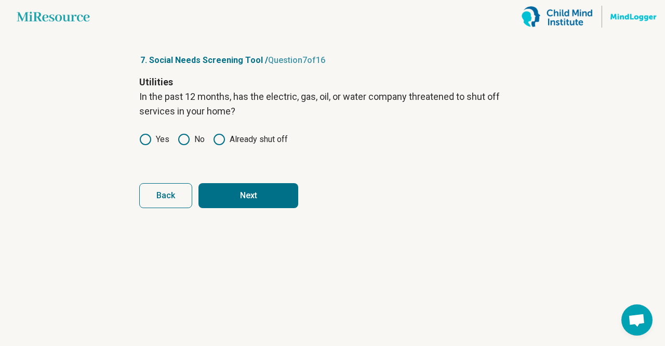
click at [178, 142] on icon at bounding box center [184, 139] width 12 height 12
click at [236, 195] on button "Next" at bounding box center [249, 195] width 100 height 25
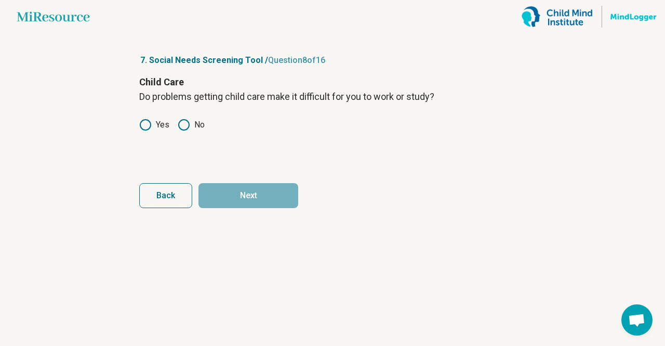
click at [190, 130] on icon at bounding box center [184, 124] width 12 height 12
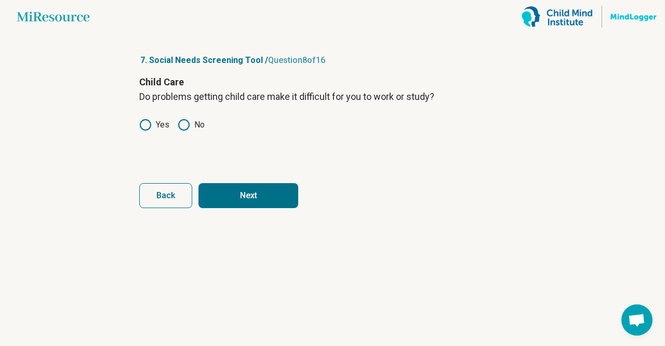
click at [242, 186] on button "Next" at bounding box center [249, 195] width 100 height 25
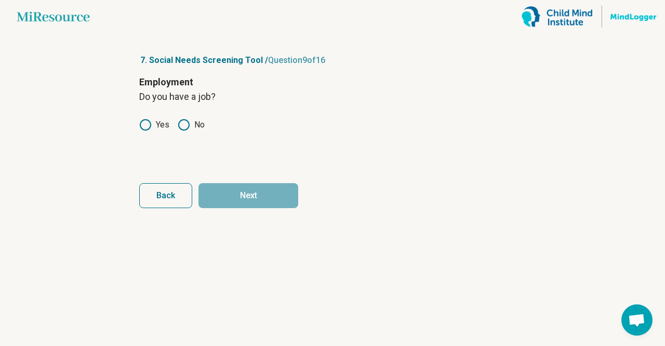
click at [144, 121] on icon at bounding box center [145, 124] width 12 height 12
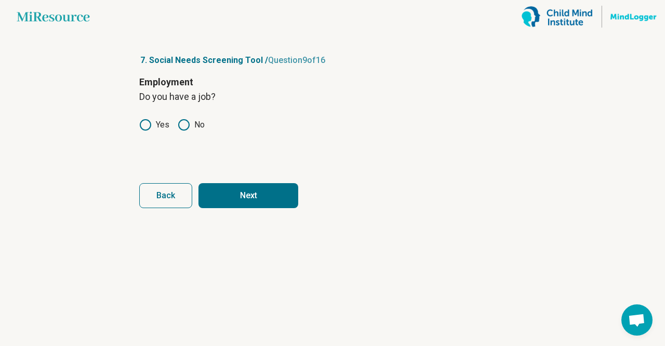
click at [255, 193] on button "Next" at bounding box center [249, 195] width 100 height 25
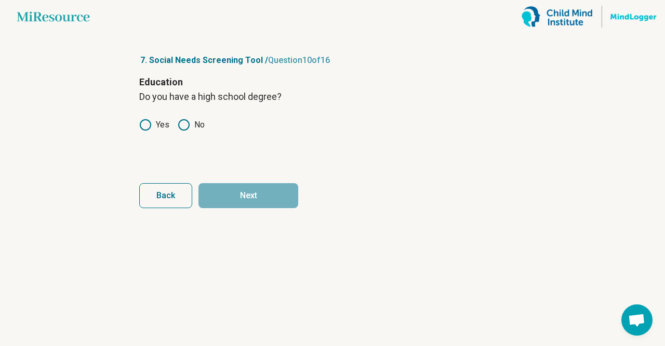
click at [149, 125] on icon at bounding box center [145, 124] width 12 height 12
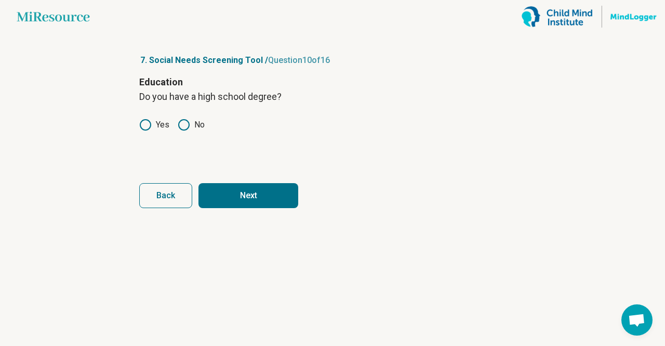
click at [246, 182] on form "Education Do you have a high school degree? Yes No Back Next" at bounding box center [332, 141] width 387 height 133
click at [256, 198] on button "Next" at bounding box center [249, 195] width 100 height 25
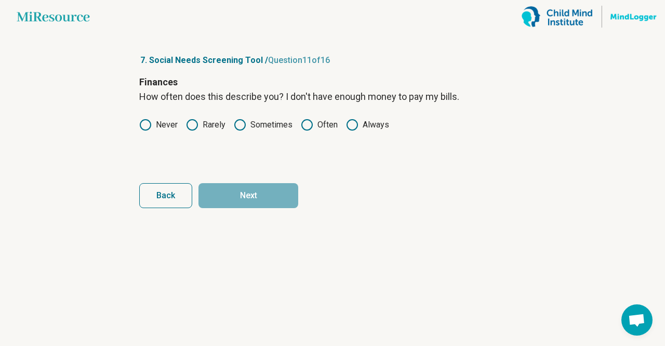
click at [152, 130] on label "Never" at bounding box center [158, 124] width 38 height 12
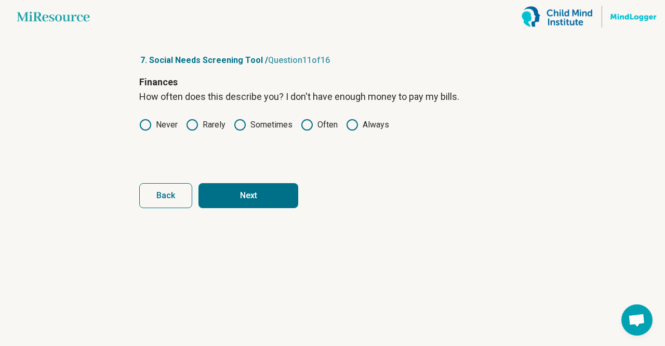
click at [241, 191] on button "Next" at bounding box center [249, 195] width 100 height 25
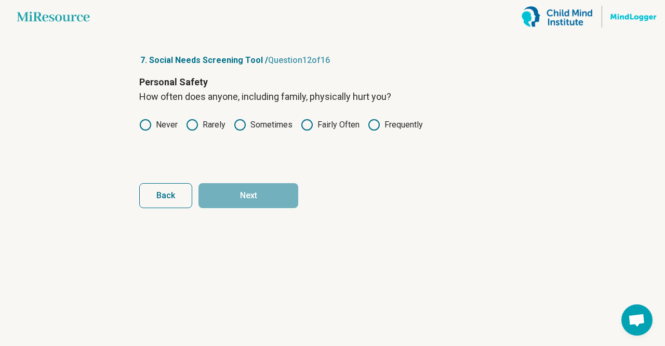
click at [159, 126] on label "Never" at bounding box center [158, 124] width 38 height 12
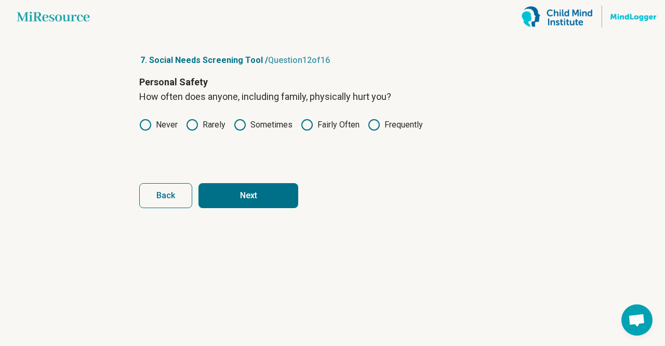
click at [245, 200] on button "Next" at bounding box center [249, 195] width 100 height 25
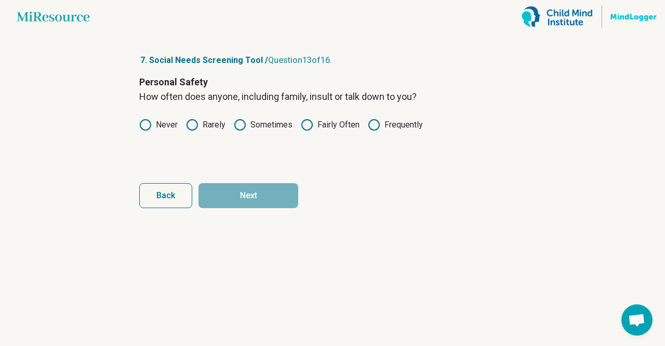
click at [168, 128] on label "Never" at bounding box center [158, 124] width 38 height 12
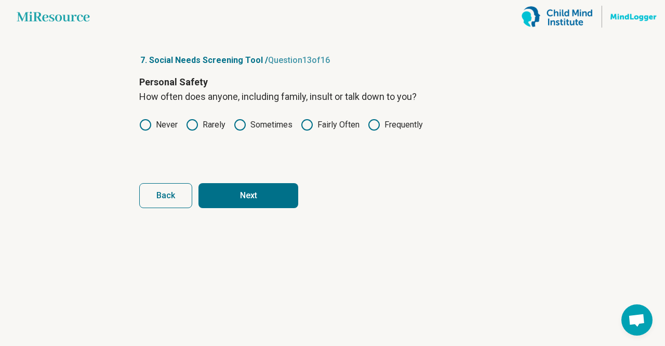
click at [211, 125] on label "Rarely" at bounding box center [205, 124] width 39 height 12
click at [258, 197] on button "Next" at bounding box center [249, 195] width 100 height 25
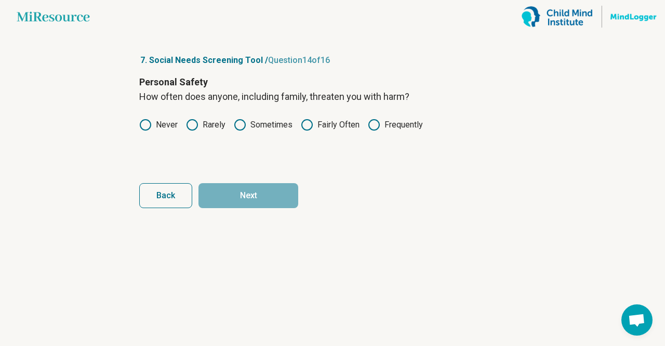
click at [132, 120] on article "7. Social Needs Screening Tool / Question 14 of 16 Personal Safety How often do…" at bounding box center [333, 189] width 420 height 312
click at [146, 121] on icon at bounding box center [145, 124] width 12 height 12
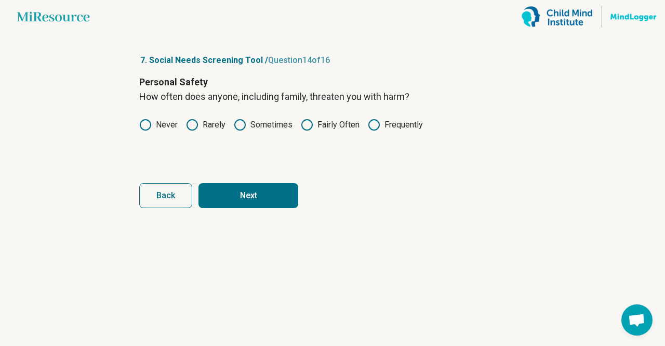
click at [226, 189] on button "Next" at bounding box center [249, 195] width 100 height 25
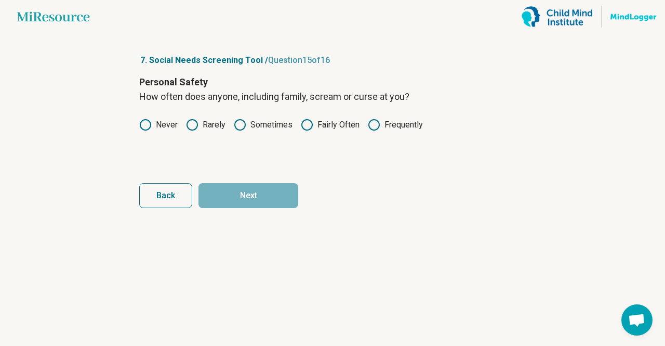
click at [153, 129] on label "Never" at bounding box center [158, 124] width 38 height 12
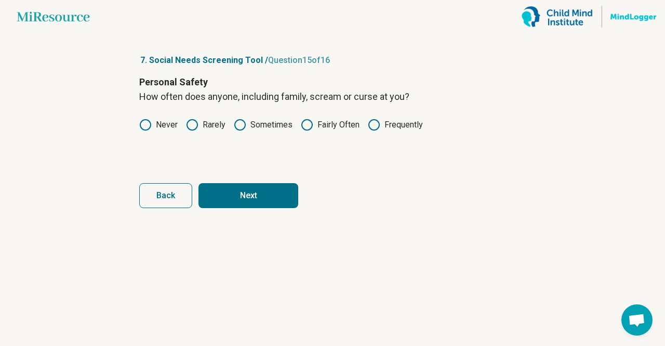
click at [189, 126] on icon at bounding box center [192, 124] width 12 height 12
click at [241, 191] on button "Next" at bounding box center [249, 195] width 100 height 25
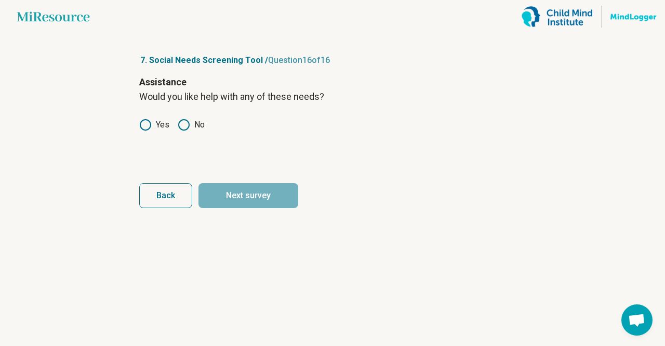
click at [188, 116] on div "Assistance Would you like help with any of these needs? Yes No" at bounding box center [332, 118] width 387 height 87
click at [183, 125] on icon at bounding box center [184, 124] width 12 height 12
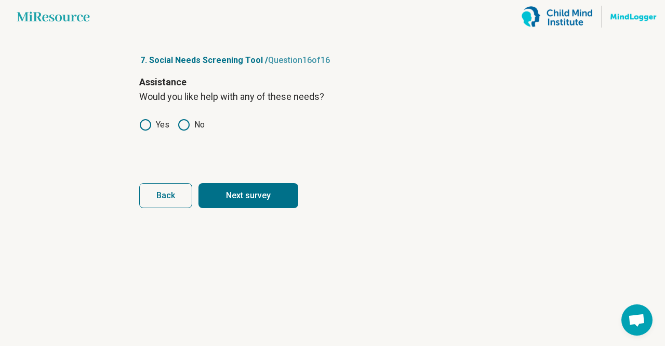
click at [245, 193] on button "Next survey" at bounding box center [249, 195] width 100 height 25
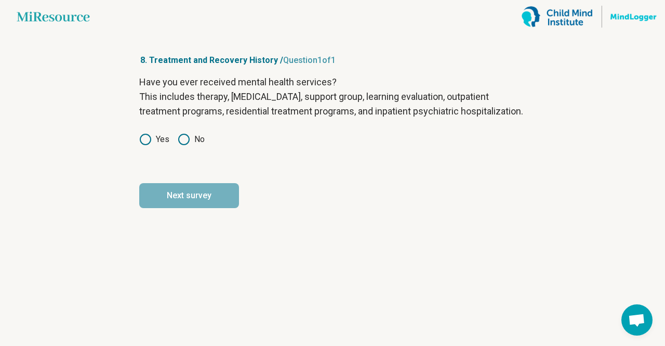
click at [141, 146] on icon at bounding box center [145, 139] width 12 height 12
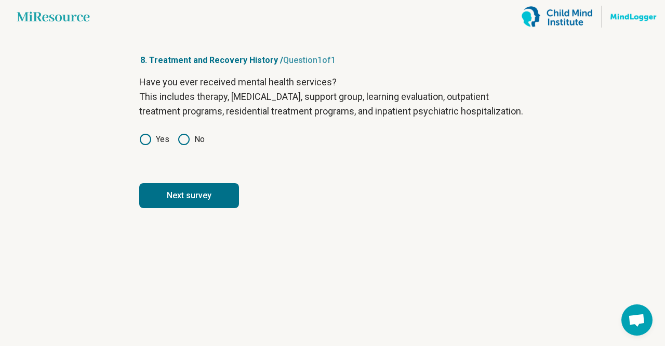
click at [183, 208] on button "Next survey" at bounding box center [189, 195] width 100 height 25
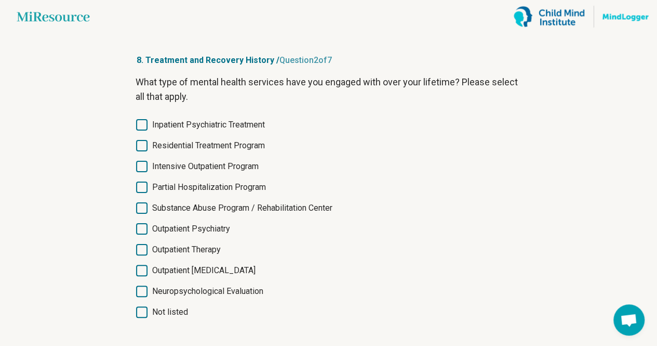
click at [150, 254] on label "Outpatient Therapy" at bounding box center [329, 249] width 387 height 12
click at [98, 273] on main "Miresource logo 8. Treatment and Recovery History / Question 2 of 7 What type o…" at bounding box center [328, 199] width 657 height 399
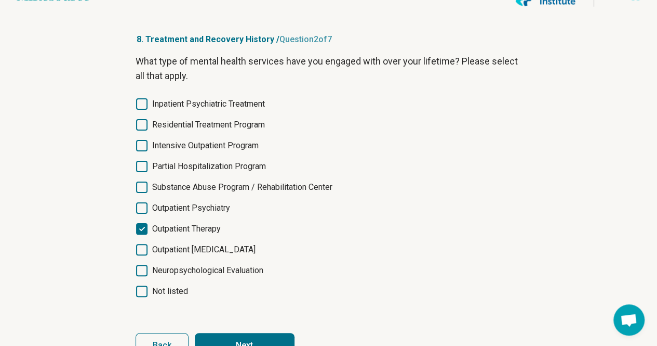
scroll to position [53, 0]
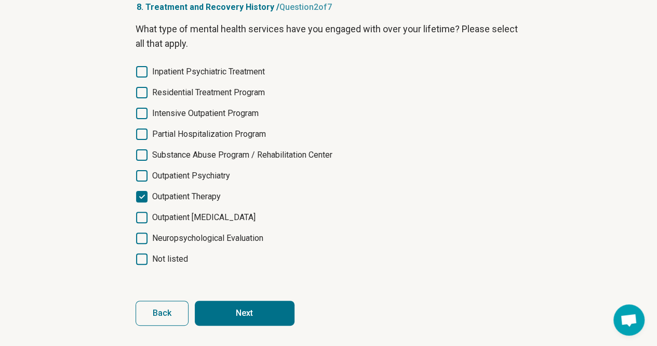
click at [241, 313] on button "Next" at bounding box center [245, 312] width 100 height 25
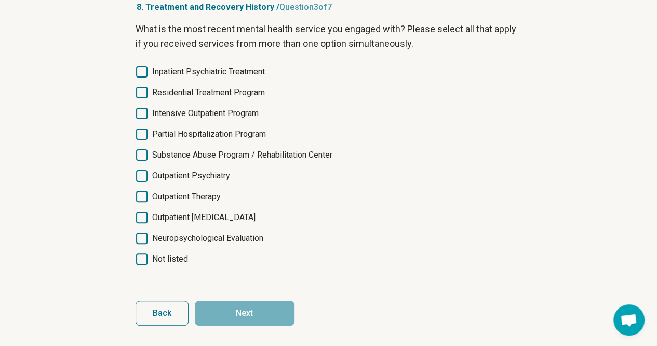
click at [202, 191] on span "Outpatient Therapy" at bounding box center [186, 196] width 69 height 12
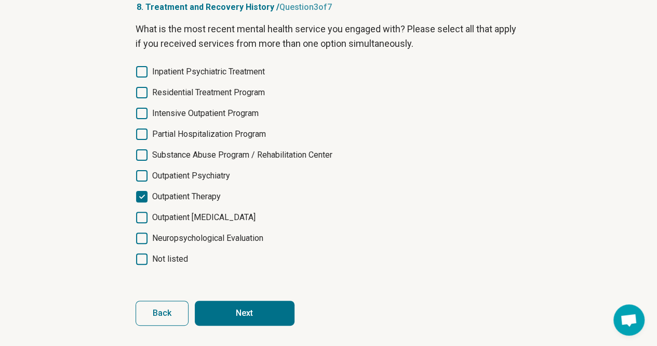
scroll to position [5, 0]
click at [247, 306] on button "Next" at bounding box center [245, 312] width 100 height 25
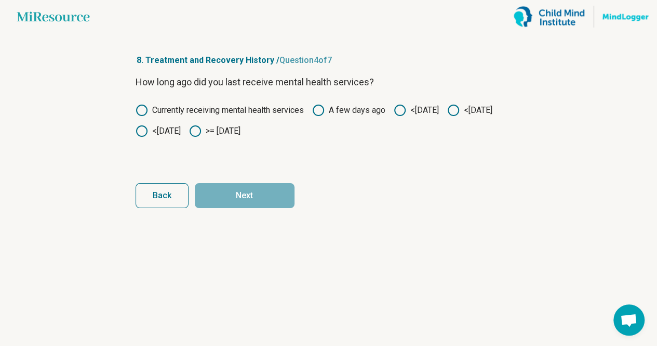
scroll to position [0, 0]
click at [235, 104] on label "Currently receiving mental health services" at bounding box center [223, 110] width 168 height 12
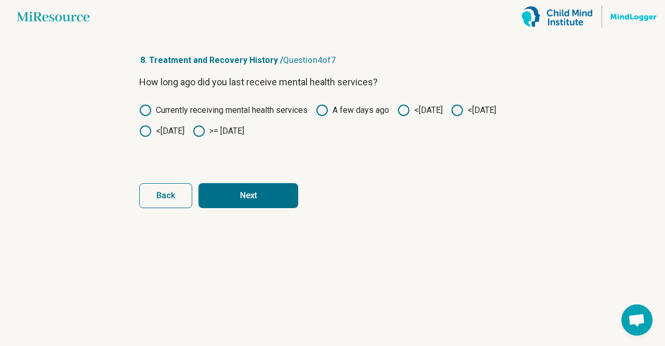
click at [248, 195] on button "Next" at bounding box center [249, 195] width 100 height 25
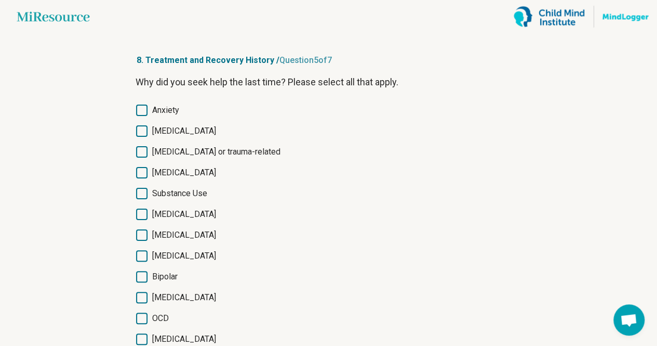
click at [172, 112] on span "Anxiety" at bounding box center [165, 110] width 27 height 12
click at [115, 258] on main "Miresource logo 8. Treatment and Recovery History / Question 5 of 7 Why did you…" at bounding box center [328, 296] width 657 height 592
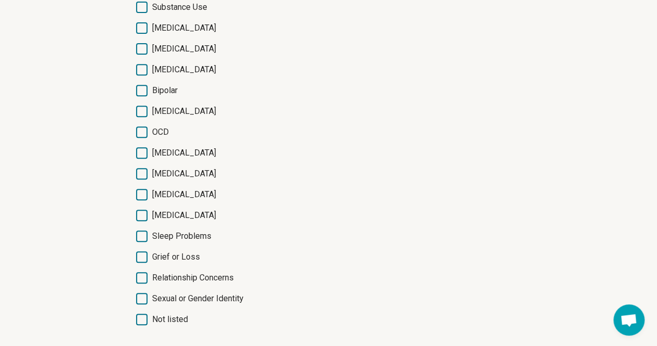
scroll to position [187, 0]
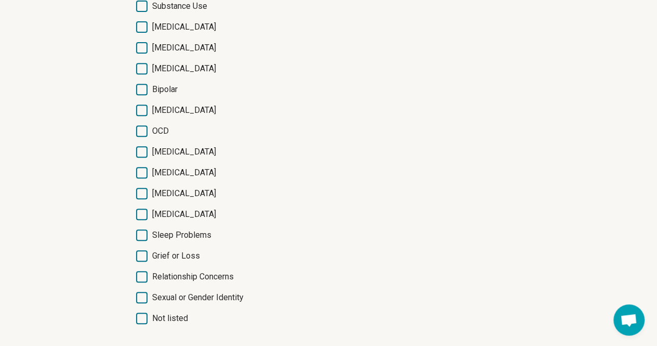
click at [145, 258] on icon at bounding box center [141, 255] width 11 height 11
click at [93, 284] on main "Miresource logo 8. Treatment and Recovery History / Question 5 of 7 Why did you…" at bounding box center [328, 109] width 657 height 592
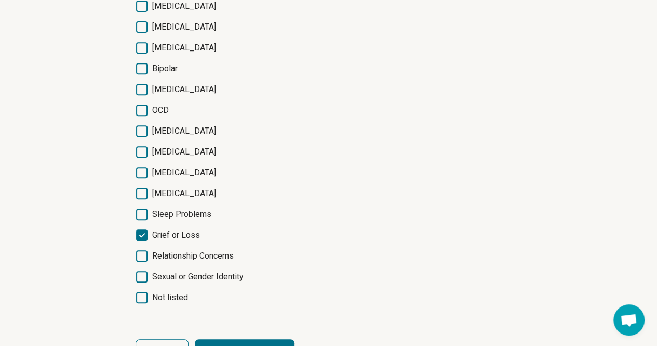
scroll to position [246, 0]
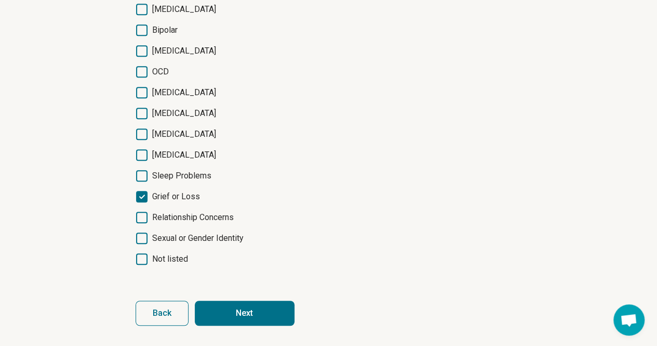
click at [178, 254] on span "Not listed" at bounding box center [170, 259] width 36 height 12
click at [247, 306] on button "Next" at bounding box center [245, 312] width 100 height 25
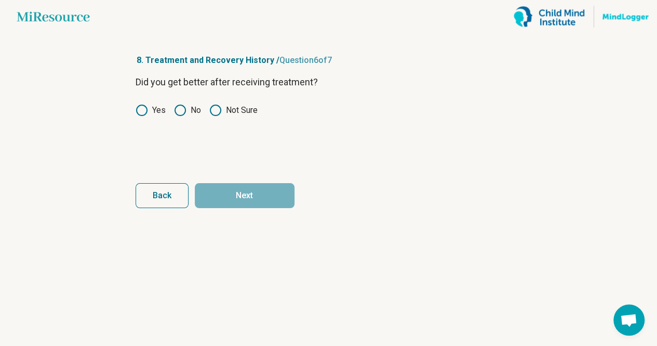
scroll to position [0, 0]
click at [152, 110] on label "Yes" at bounding box center [154, 110] width 30 height 12
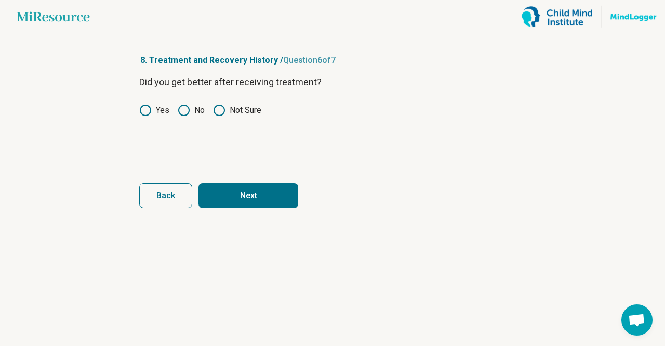
click at [246, 196] on button "Next" at bounding box center [249, 195] width 100 height 25
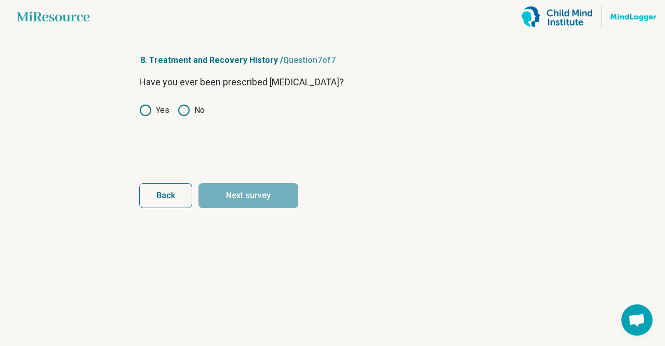
click at [179, 103] on div "Have you ever been prescribed [MEDICAL_DATA]? Yes No" at bounding box center [332, 118] width 387 height 87
click at [189, 114] on icon at bounding box center [184, 110] width 12 height 12
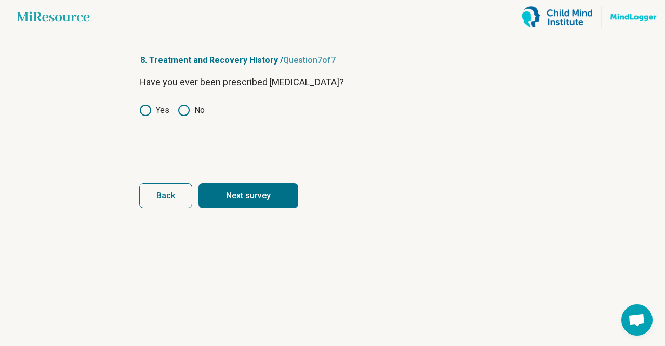
click at [246, 192] on button "Next survey" at bounding box center [249, 195] width 100 height 25
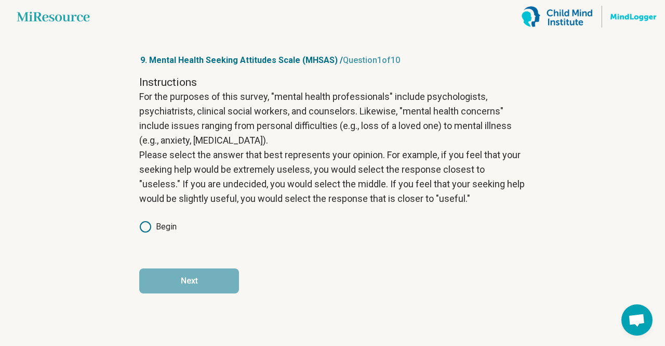
click at [148, 229] on icon at bounding box center [145, 226] width 12 height 12
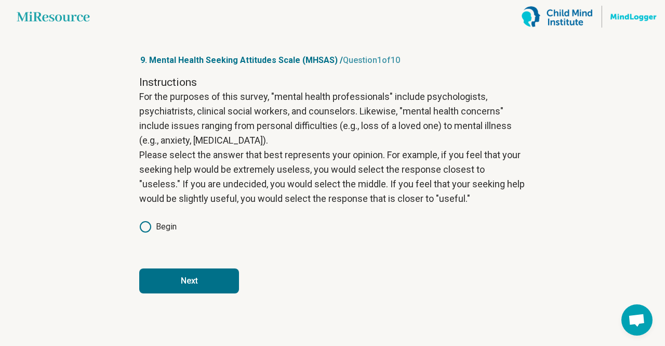
click at [185, 274] on button "Next" at bounding box center [189, 280] width 100 height 25
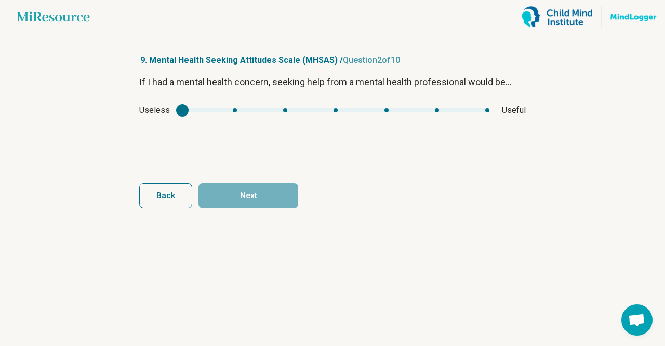
click at [491, 107] on div "Useless Useful" at bounding box center [332, 110] width 387 height 12
type input "*"
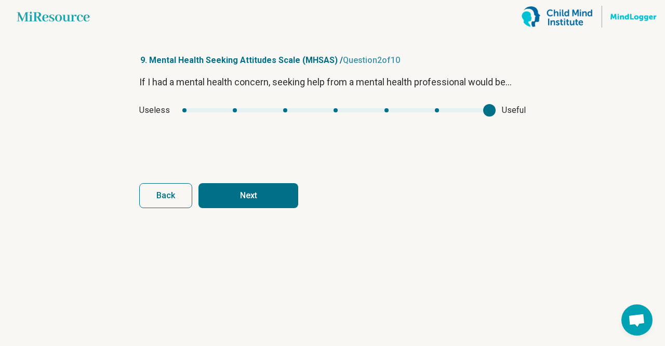
click at [488, 110] on div "mhsas1" at bounding box center [335, 110] width 307 height 4
click at [519, 99] on div "If I had a mental health concern, seeking help from a mental health professiona…" at bounding box center [332, 118] width 387 height 87
click at [270, 190] on button "Next" at bounding box center [249, 195] width 100 height 25
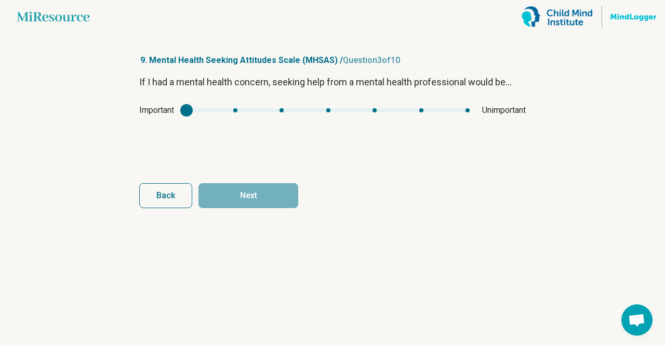
click at [195, 111] on div "mhsas2" at bounding box center [328, 110] width 283 height 4
click at [191, 111] on div "mhsas2" at bounding box center [186, 110] width 12 height 12
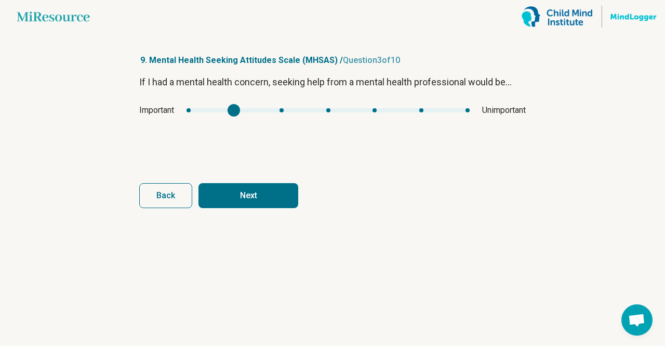
click at [215, 97] on div "If I had a mental health concern, seeking help from a mental health professiona…" at bounding box center [332, 118] width 387 height 87
type input "*"
click at [189, 110] on div "mhsas2" at bounding box center [328, 110] width 283 height 4
click at [256, 207] on button "Next" at bounding box center [249, 195] width 100 height 25
type input "*"
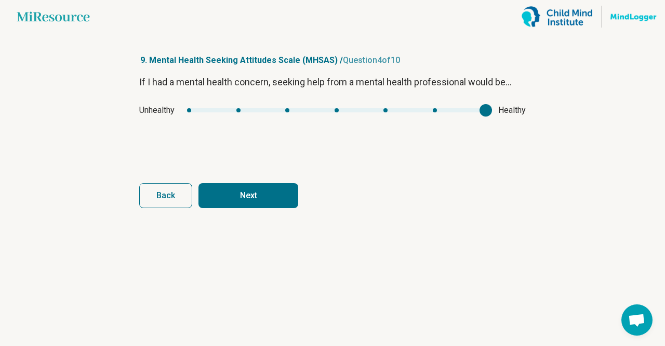
click at [482, 110] on div "mhsas3" at bounding box center [336, 110] width 299 height 4
click at [263, 194] on button "Next" at bounding box center [249, 195] width 100 height 25
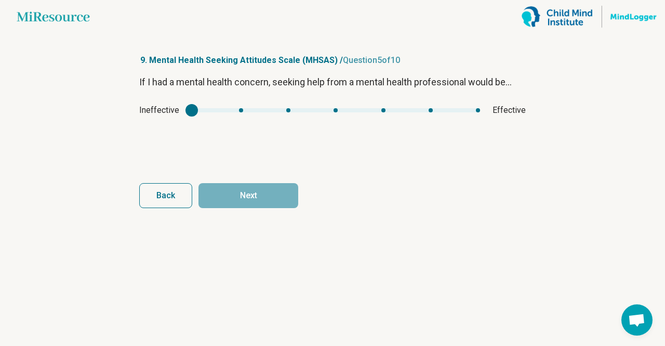
type input "*"
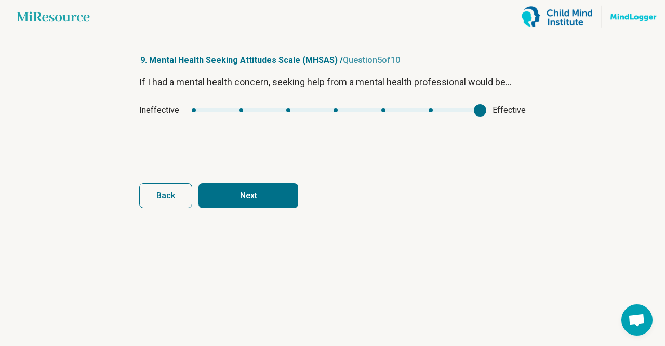
click at [480, 108] on div "mhsas4" at bounding box center [336, 110] width 288 height 4
click at [272, 193] on button "Next" at bounding box center [249, 195] width 100 height 25
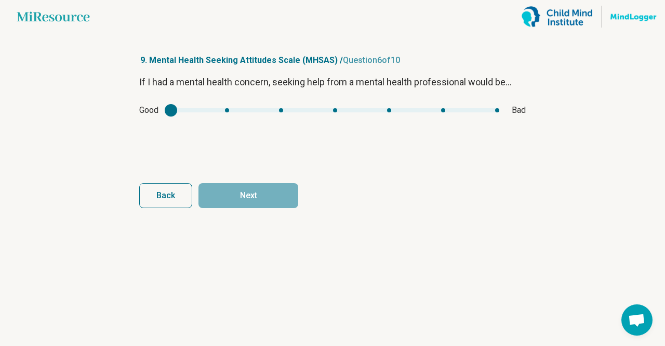
click at [172, 112] on div "mhsas5" at bounding box center [171, 110] width 12 height 12
click at [196, 109] on div "mhsas5" at bounding box center [335, 110] width 328 height 4
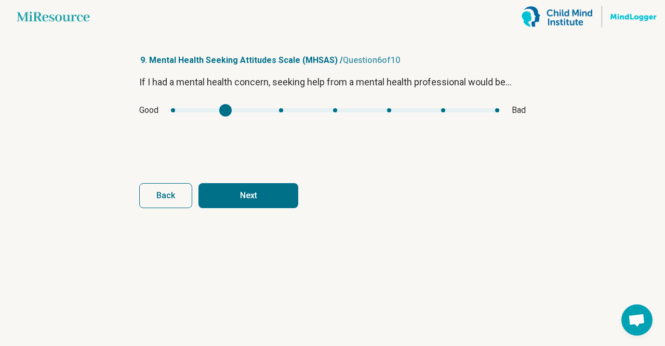
click at [227, 110] on div "mhsas5" at bounding box center [335, 110] width 328 height 4
type input "*"
click at [179, 110] on div "mhsas5" at bounding box center [335, 110] width 328 height 4
click at [251, 193] on button "Next" at bounding box center [249, 195] width 100 height 25
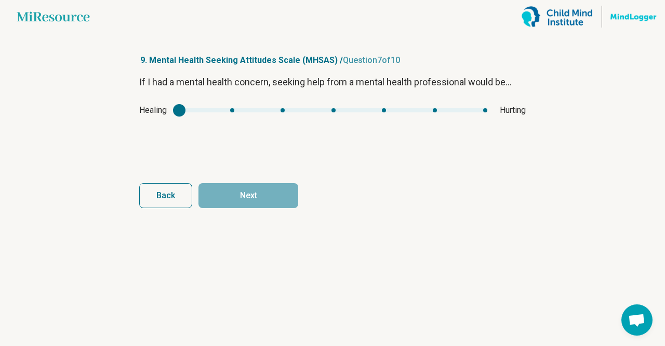
click at [234, 113] on div "Healing Hurting" at bounding box center [332, 110] width 387 height 12
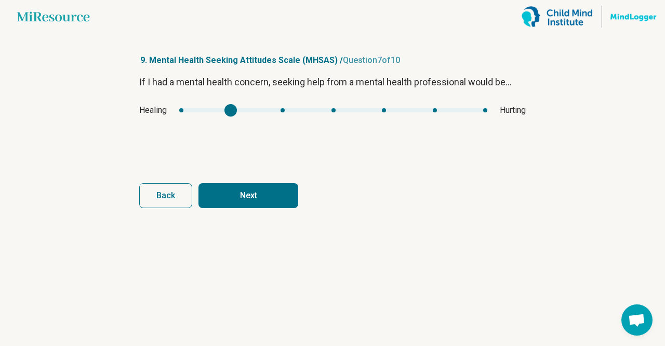
click at [240, 112] on div "mhsas6" at bounding box center [333, 110] width 308 height 4
type input "*"
click at [182, 110] on div "mhsas6" at bounding box center [333, 110] width 308 height 4
click at [239, 183] on button "Next" at bounding box center [249, 195] width 100 height 25
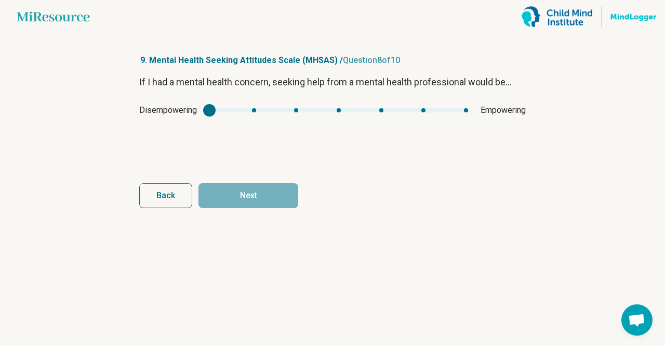
click at [467, 111] on div "mhsas7" at bounding box center [338, 110] width 259 height 4
type input "*"
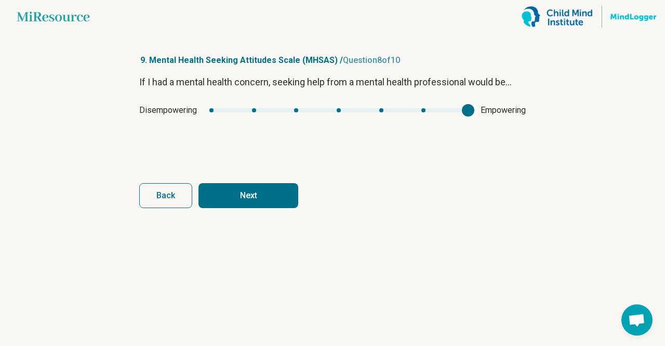
click at [465, 111] on div "mhsas7" at bounding box center [338, 110] width 259 height 4
click at [278, 188] on button "Next" at bounding box center [249, 195] width 100 height 25
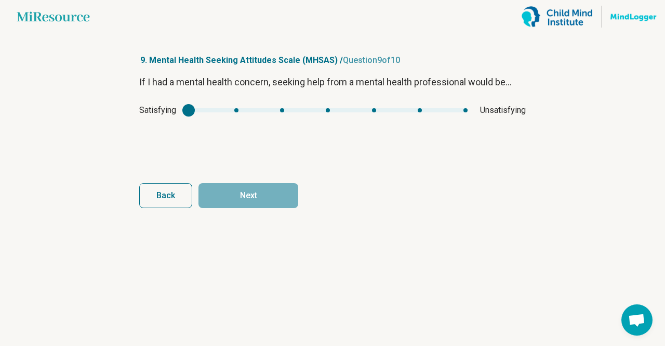
click at [241, 110] on div "mhsas8" at bounding box center [328, 110] width 279 height 4
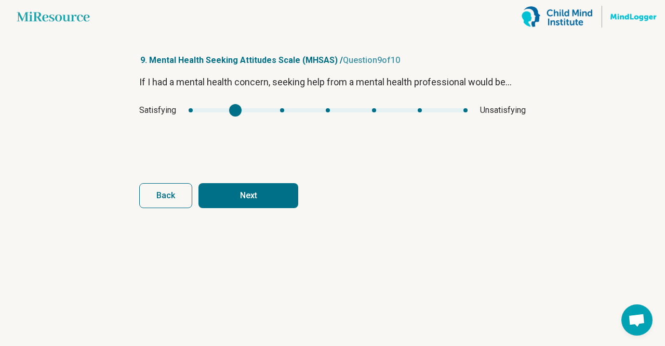
click at [189, 113] on div "Satisfying Unsatisfying" at bounding box center [332, 110] width 387 height 12
click at [189, 107] on div "Satisfying Unsatisfying" at bounding box center [332, 110] width 387 height 12
type input "*"
click at [191, 110] on div "mhsas8" at bounding box center [328, 110] width 279 height 4
click at [244, 207] on button "Next" at bounding box center [249, 195] width 100 height 25
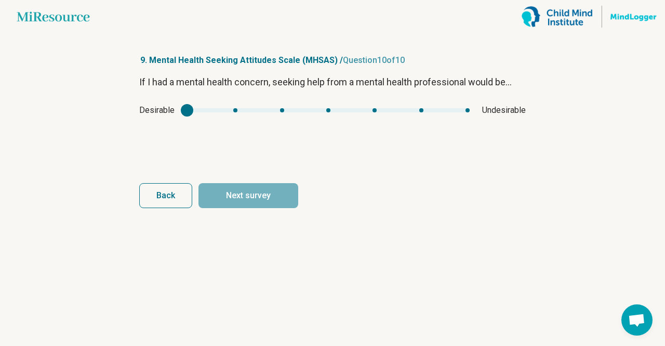
click at [232, 108] on div "Desirable Undesirable" at bounding box center [332, 110] width 387 height 12
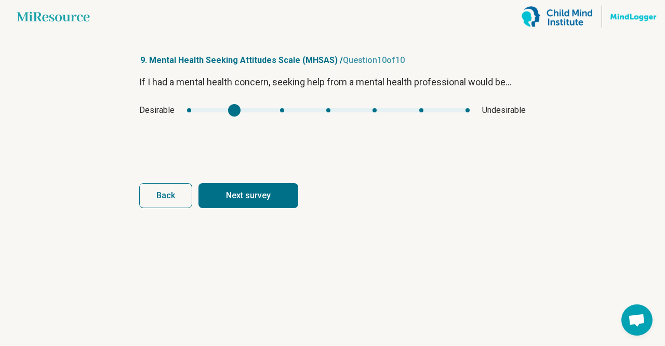
click at [235, 111] on div "mhsas9" at bounding box center [328, 110] width 283 height 4
click at [194, 112] on div "Desirable Undesirable" at bounding box center [332, 110] width 387 height 12
click at [187, 112] on div "mhsas9" at bounding box center [328, 110] width 283 height 4
type input "*"
click at [190, 111] on div "mhsas9" at bounding box center [328, 110] width 283 height 4
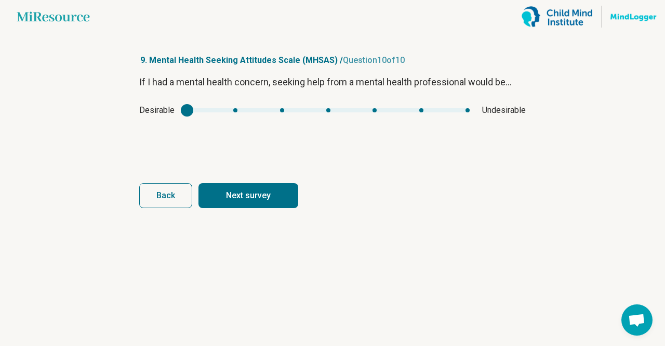
click at [247, 183] on button "Next survey" at bounding box center [249, 195] width 100 height 25
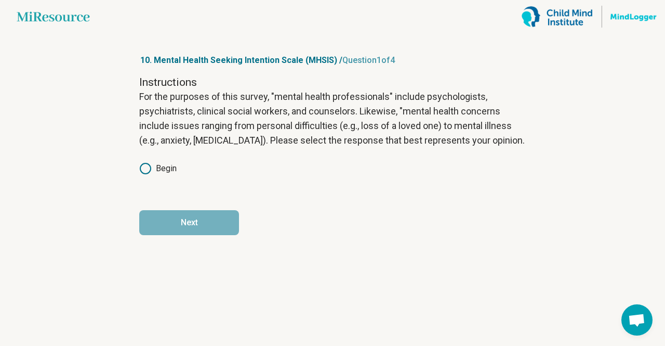
click at [141, 166] on icon at bounding box center [145, 168] width 12 height 12
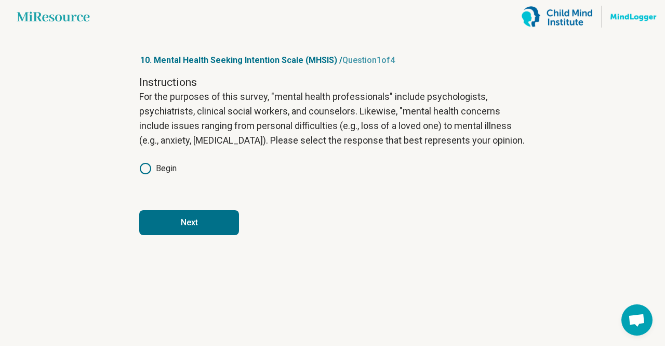
click at [184, 221] on button "Next" at bounding box center [189, 222] width 100 height 25
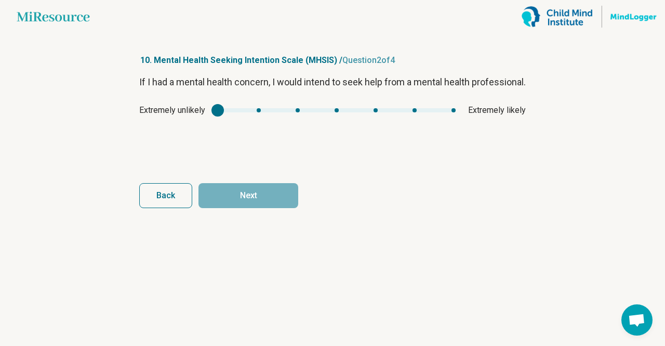
click at [453, 116] on div "Extremely unlikely Extremely likely" at bounding box center [332, 110] width 387 height 12
click at [452, 116] on div "Extremely unlikely Extremely likely" at bounding box center [332, 110] width 387 height 12
type input "*"
click at [455, 112] on div "mhsis1" at bounding box center [337, 110] width 238 height 4
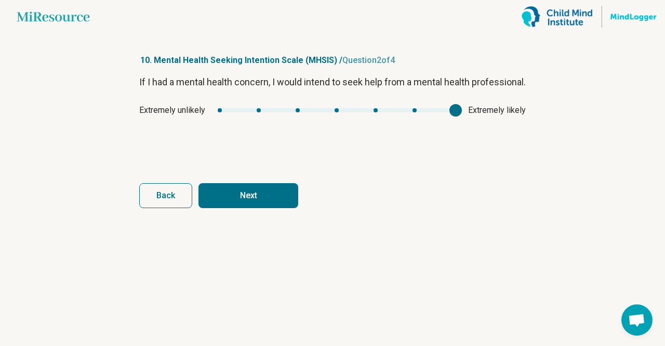
click at [275, 203] on button "Next" at bounding box center [249, 195] width 100 height 25
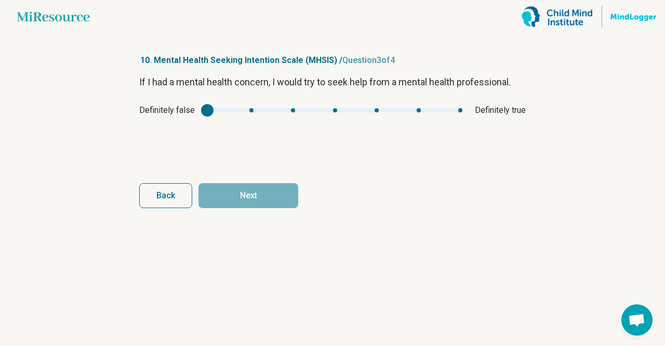
type input "*"
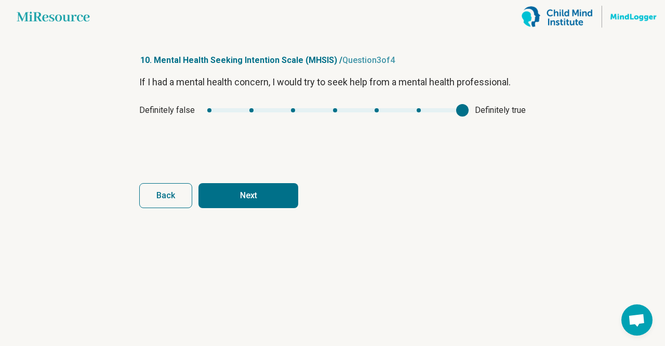
click at [460, 111] on div "mhsis2" at bounding box center [334, 110] width 255 height 4
click at [275, 201] on button "Next" at bounding box center [249, 195] width 100 height 25
click at [459, 109] on div "mhsis3" at bounding box center [338, 110] width 244 height 4
click at [252, 200] on button "Finish" at bounding box center [249, 195] width 100 height 25
type input "*"
